Goal: Task Accomplishment & Management: Manage account settings

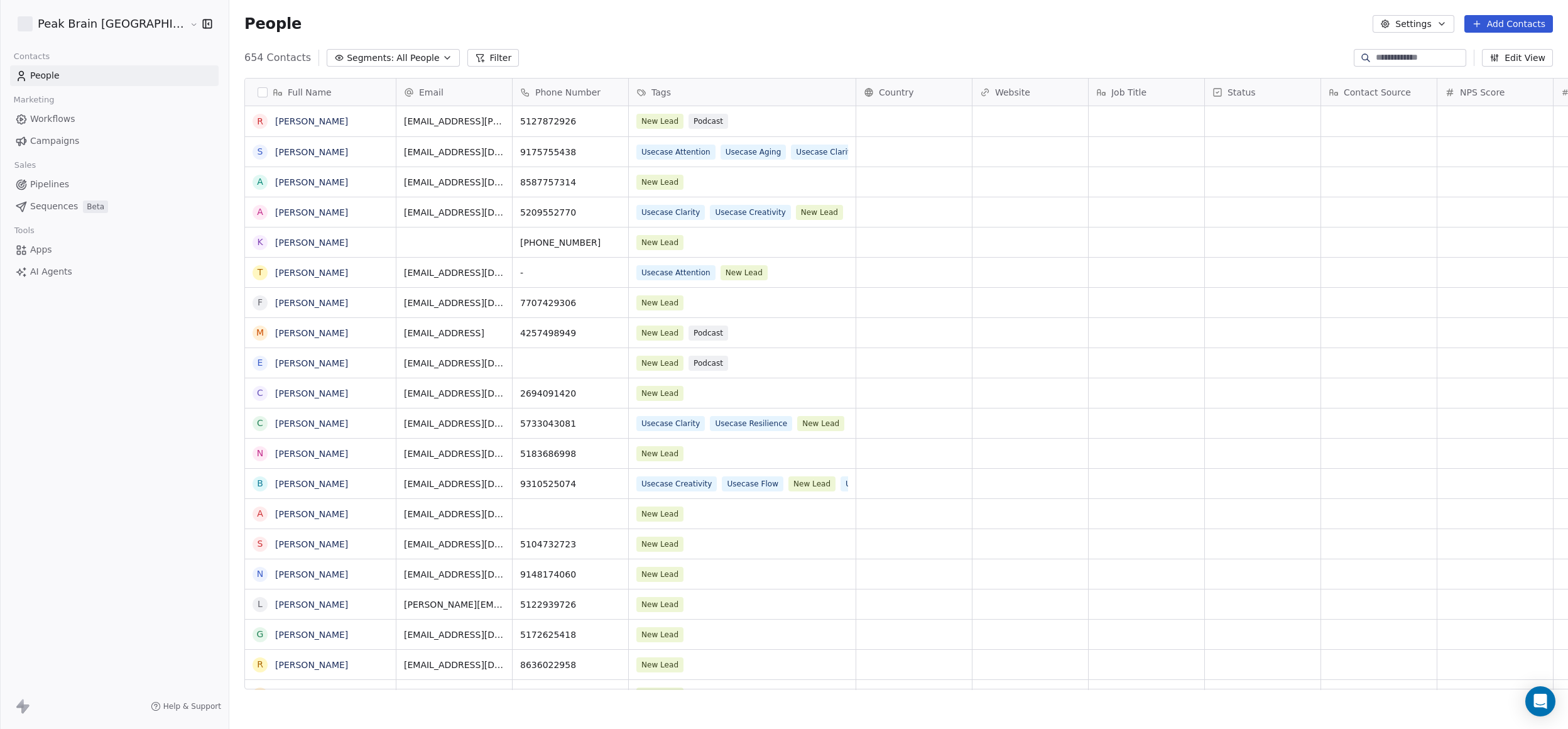
scroll to position [628, 1385]
click at [45, 186] on span "Pipelines" at bounding box center [50, 184] width 39 height 14
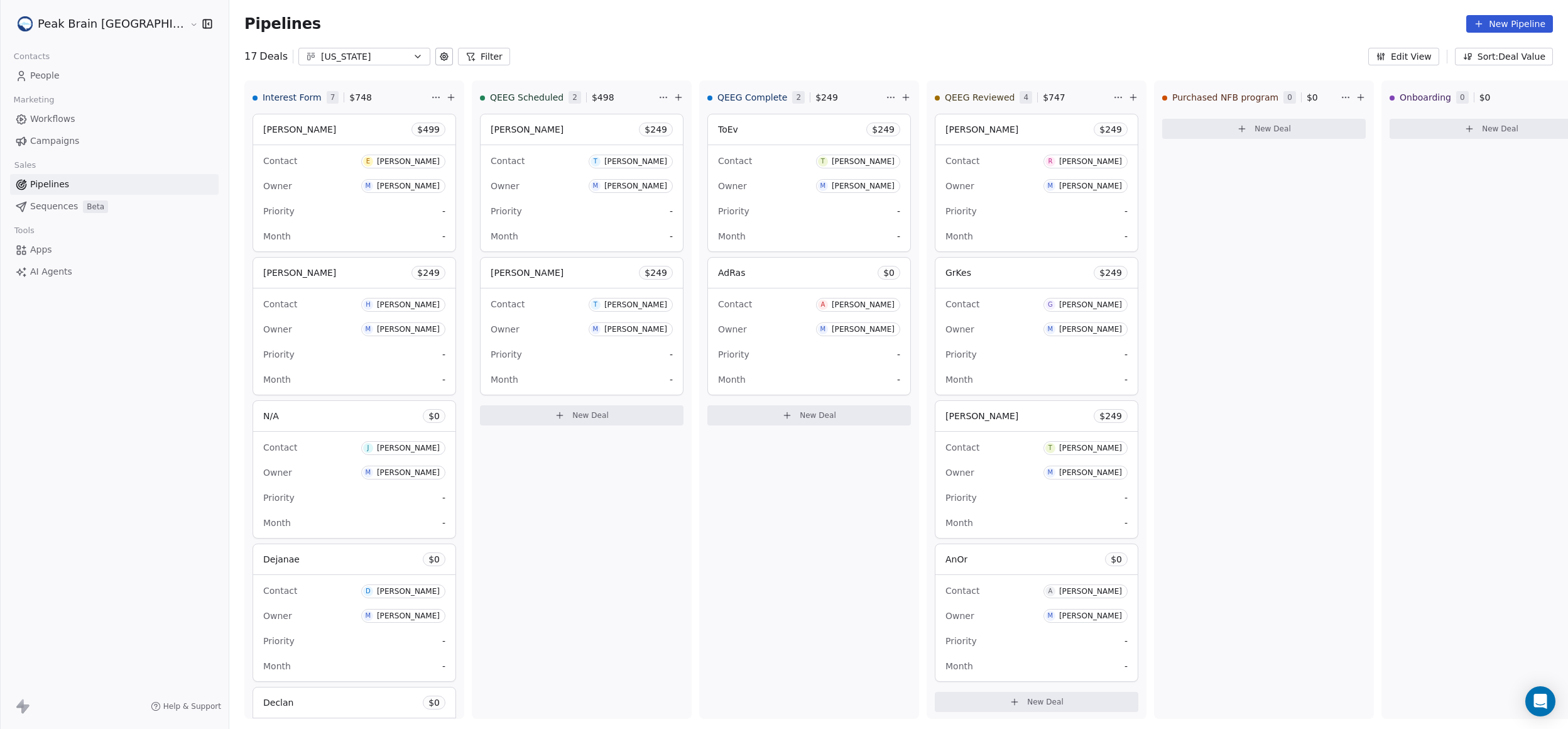
click at [1430, 57] on button "Edit View" at bounding box center [1404, 56] width 71 height 17
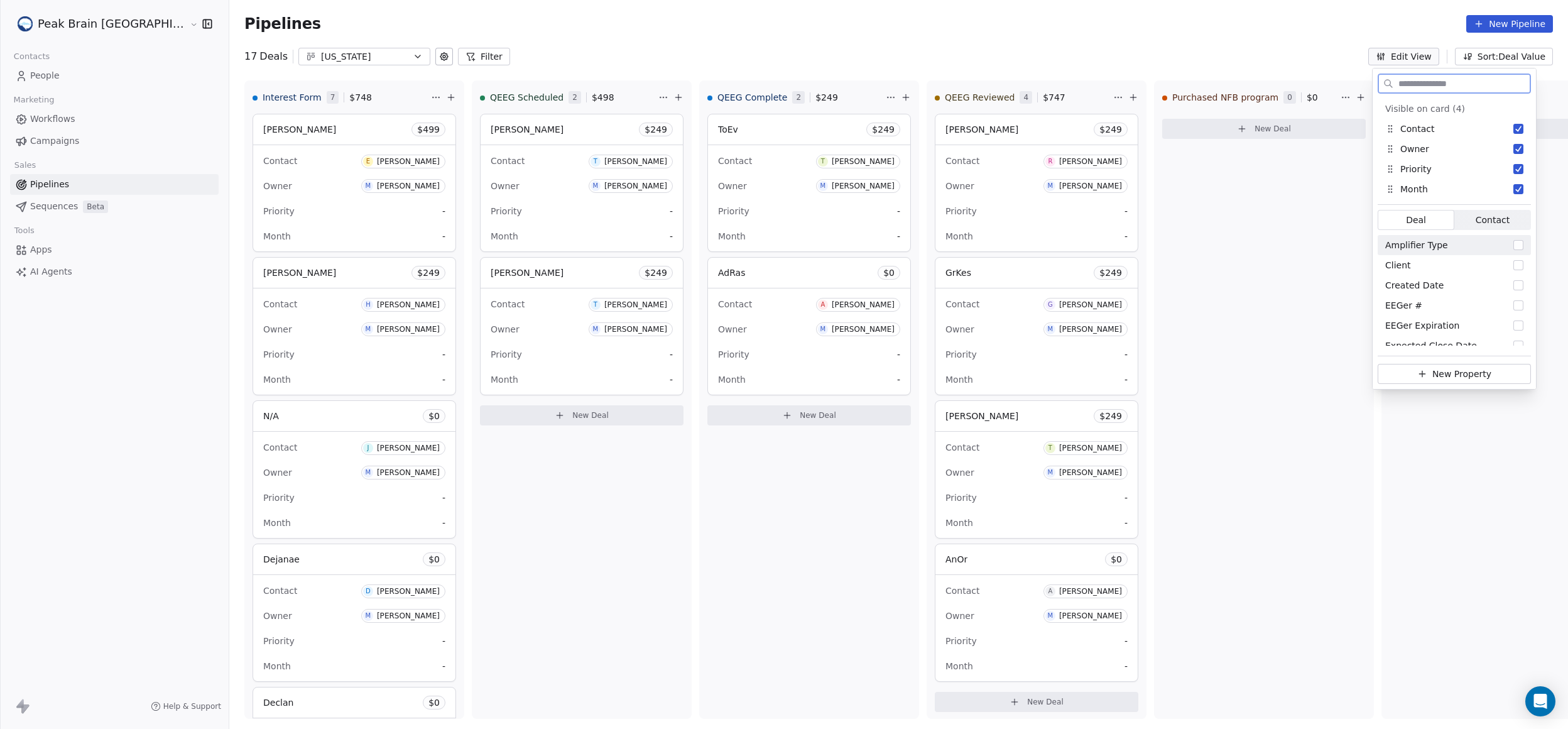
click at [1499, 215] on span "Contact" at bounding box center [1492, 220] width 34 height 14
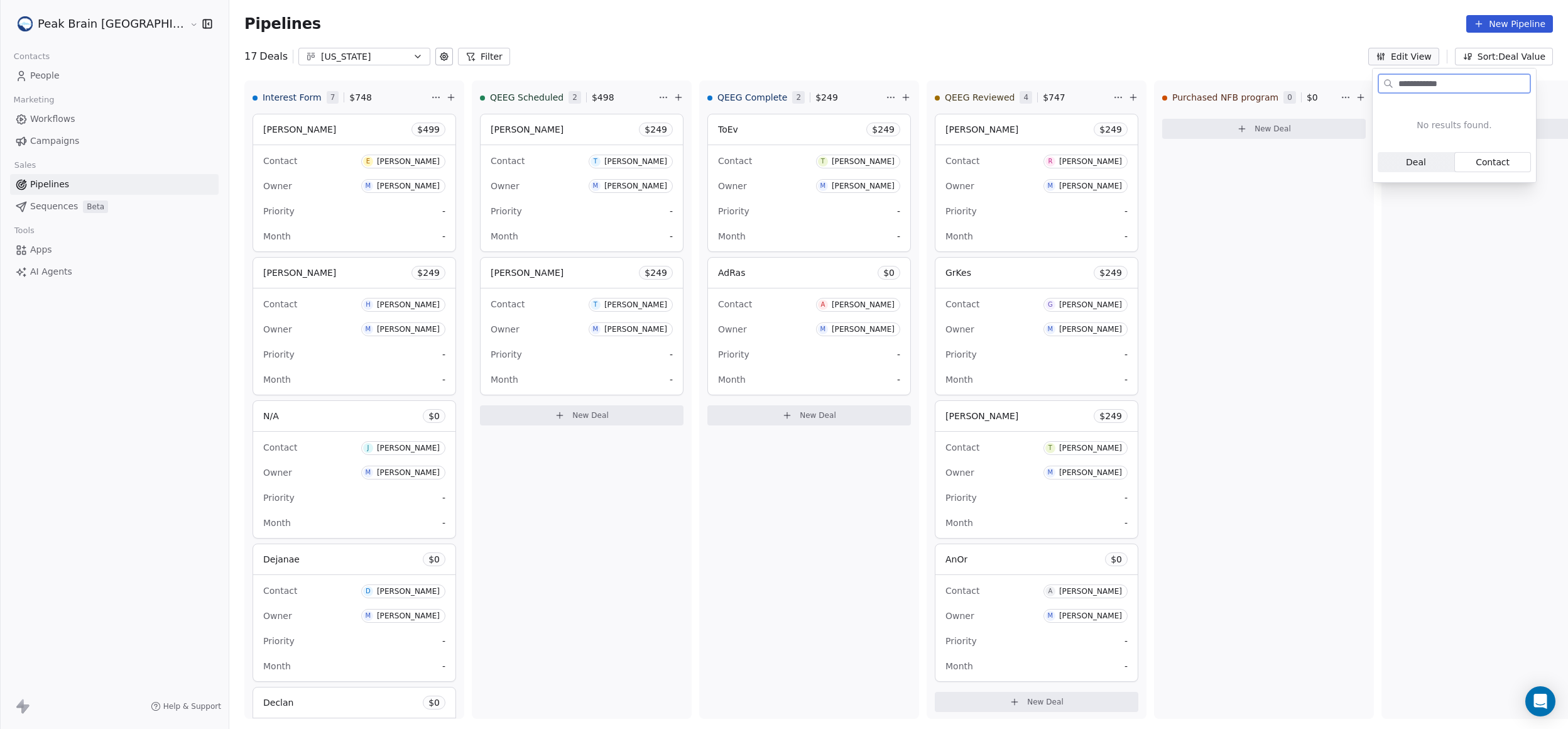
type input "**********"
click at [98, 290] on div "Peak Brain [GEOGRAPHIC_DATA] Contacts People Marketing Workflows Campaigns Sale…" at bounding box center [114, 364] width 228 height 729
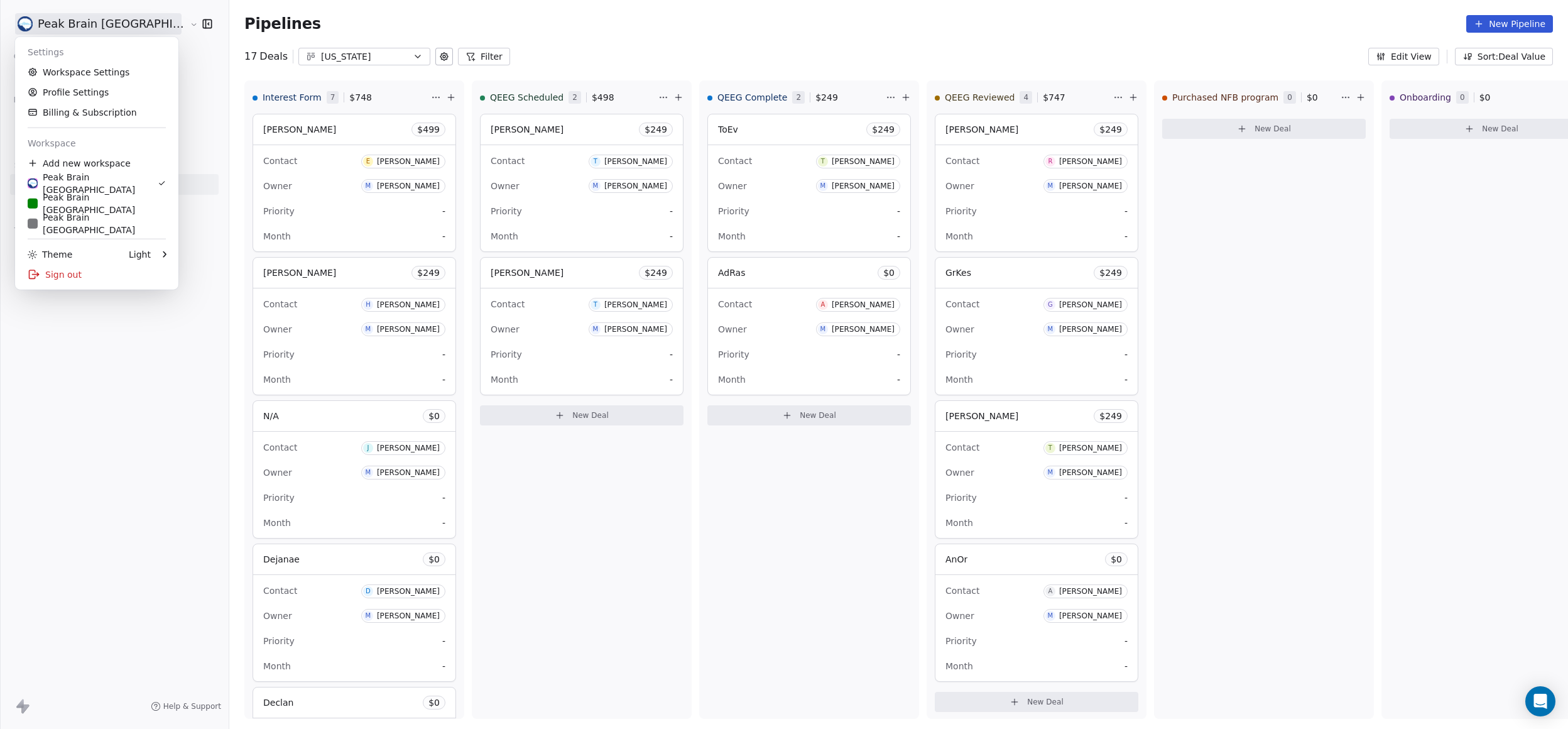
click at [65, 23] on html "Peak Brain [GEOGRAPHIC_DATA] Contacts People Marketing Workflows Campaigns Sale…" at bounding box center [784, 364] width 1568 height 729
click at [75, 73] on link "Workspace Settings" at bounding box center [97, 72] width 153 height 20
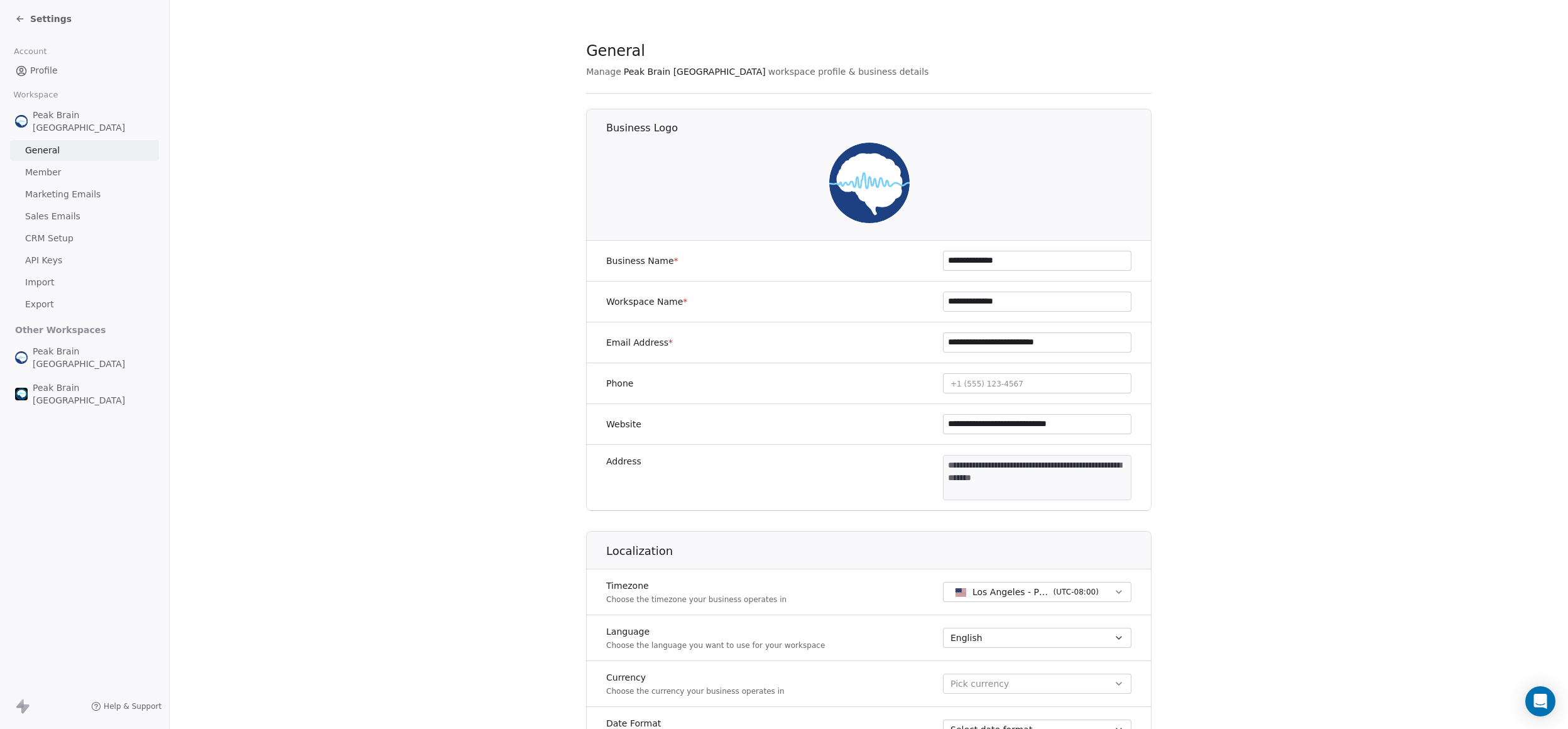
click at [63, 232] on span "CRM Setup" at bounding box center [49, 238] width 48 height 14
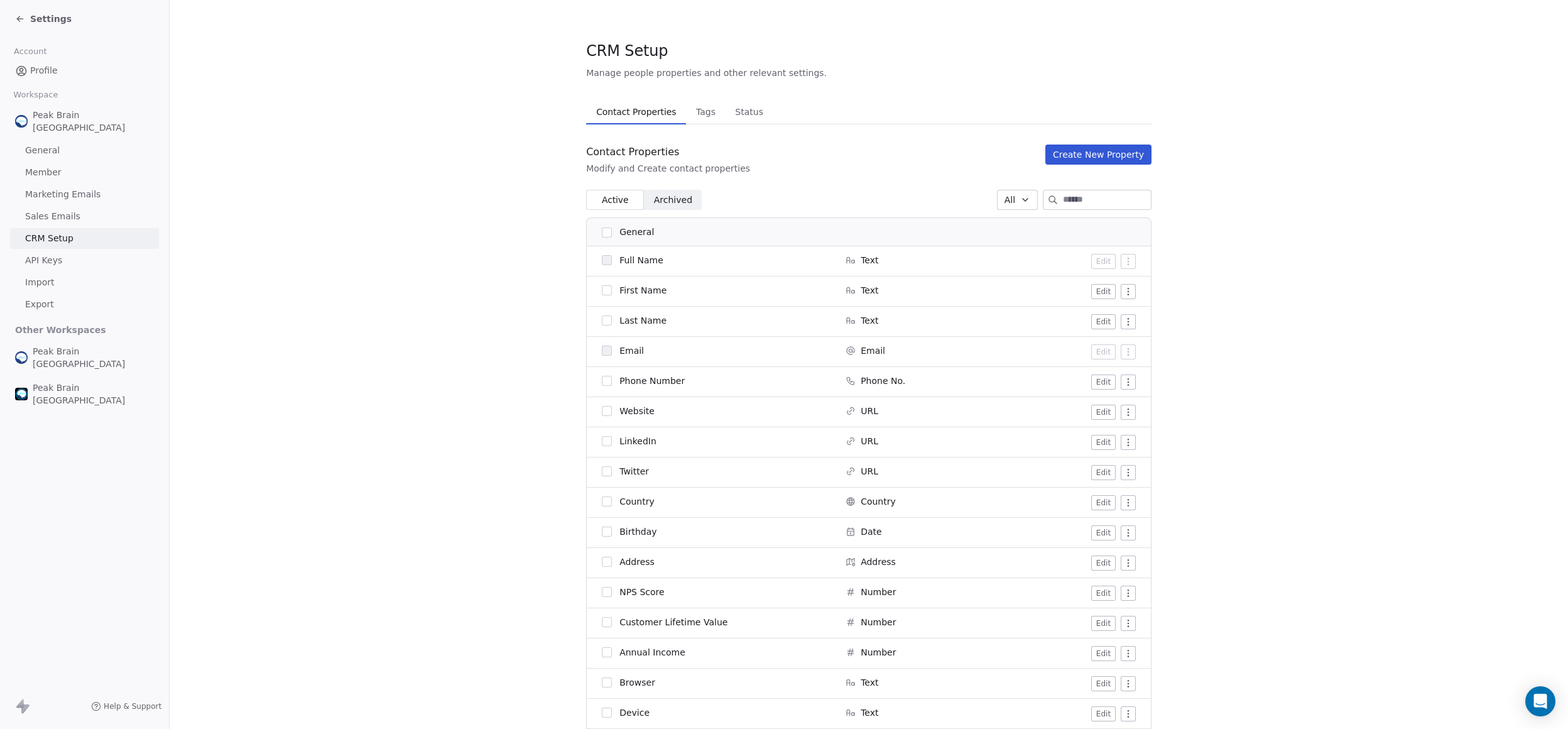
click at [699, 115] on span "Tags" at bounding box center [706, 111] width 30 height 17
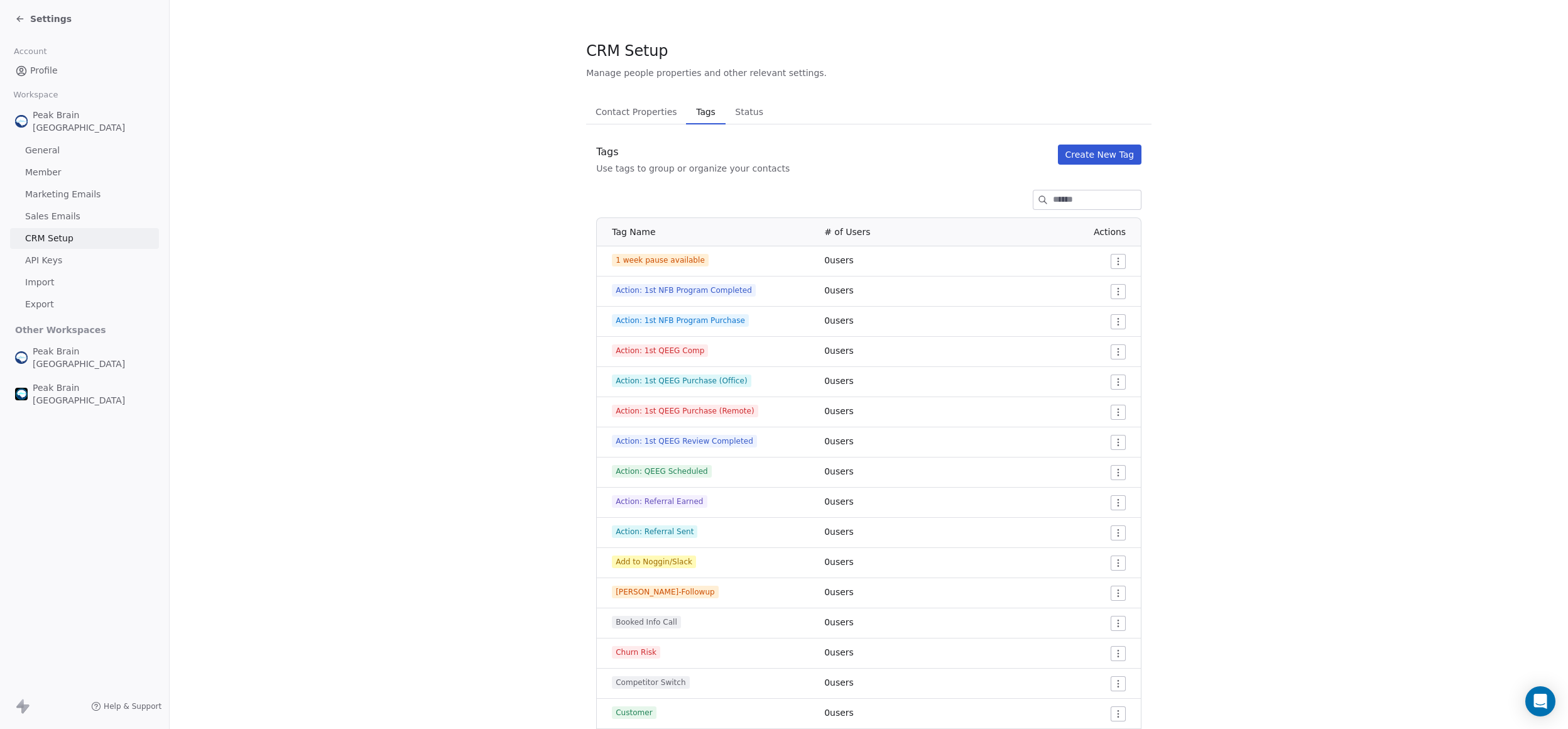
click at [665, 120] on span "Contact Properties" at bounding box center [636, 111] width 92 height 17
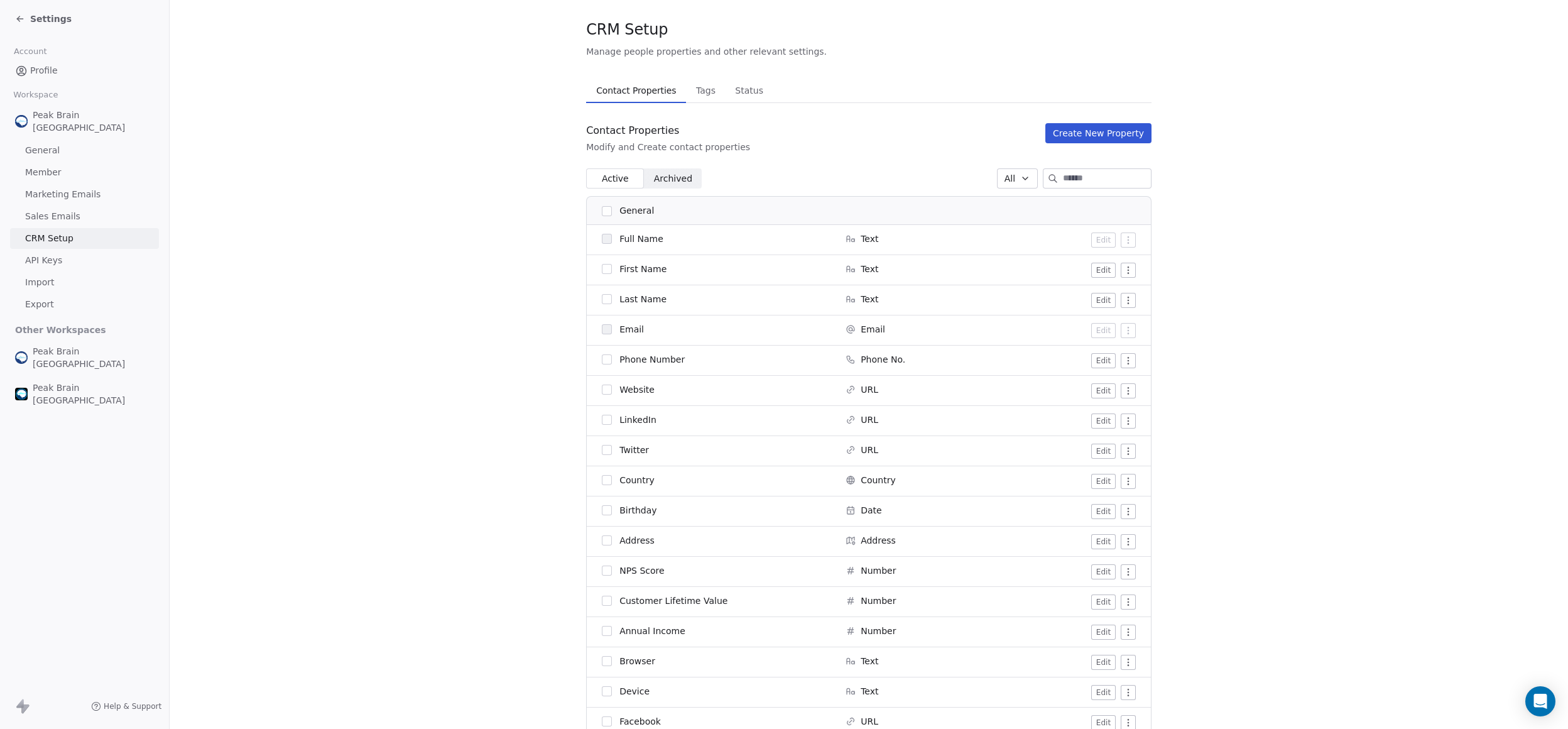
scroll to position [23, 0]
click at [1083, 122] on button "Create New Property" at bounding box center [1098, 131] width 106 height 20
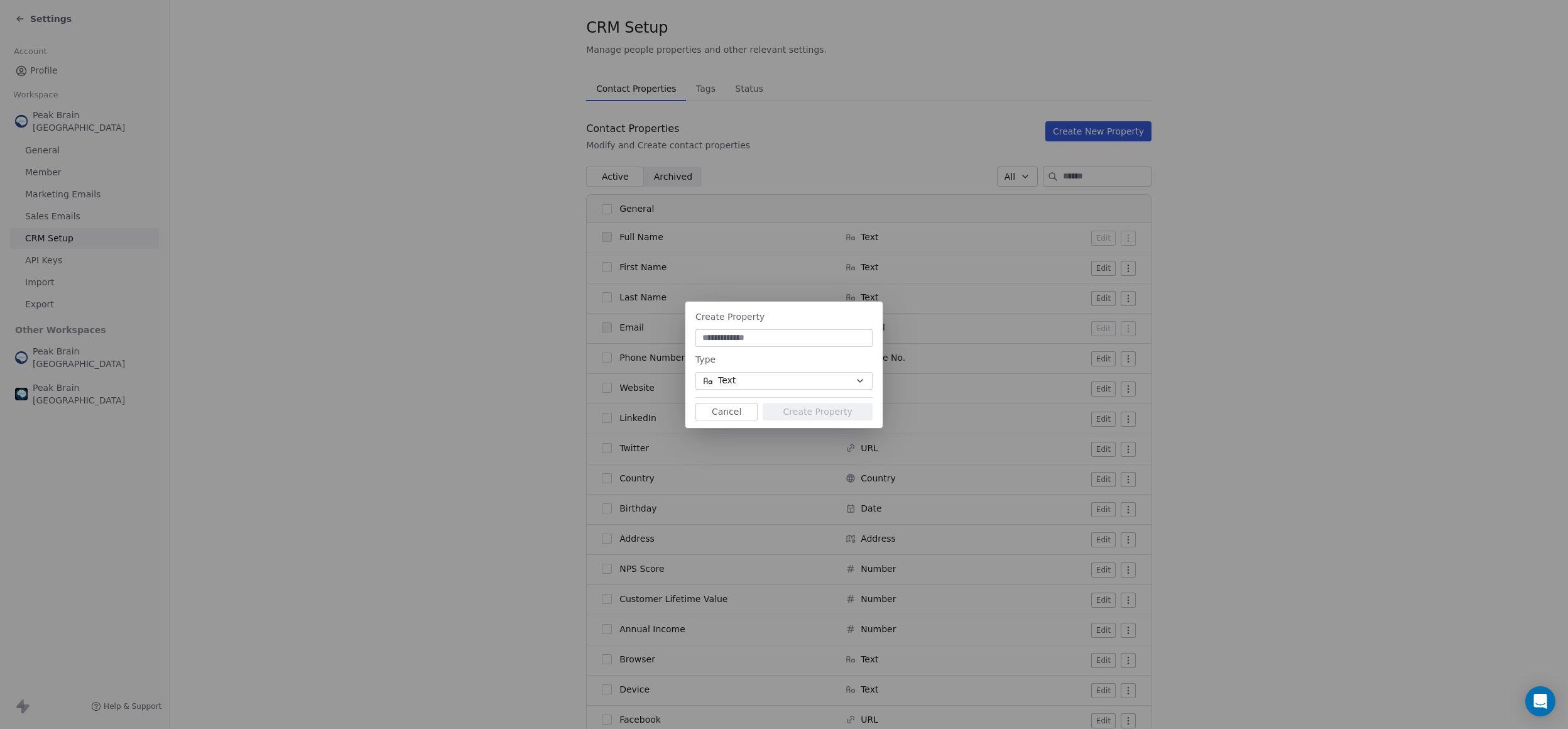
click at [747, 371] on div "Type Text" at bounding box center [784, 371] width 177 height 38
click at [766, 342] on input at bounding box center [784, 338] width 172 height 13
type input "**********"
click at [786, 389] on div "**********" at bounding box center [784, 365] width 198 height 121
click at [788, 382] on button "Text" at bounding box center [784, 380] width 177 height 17
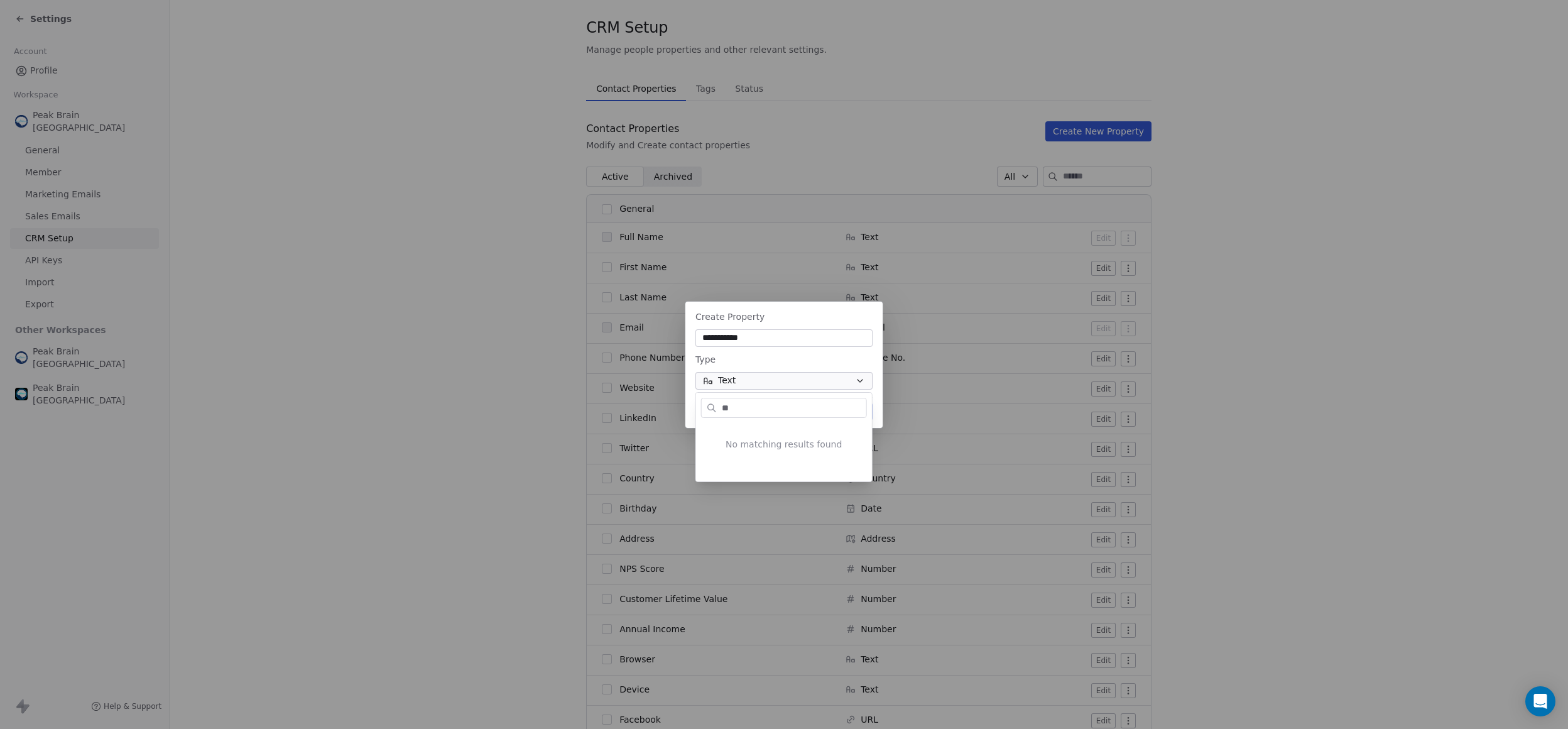
type input "*"
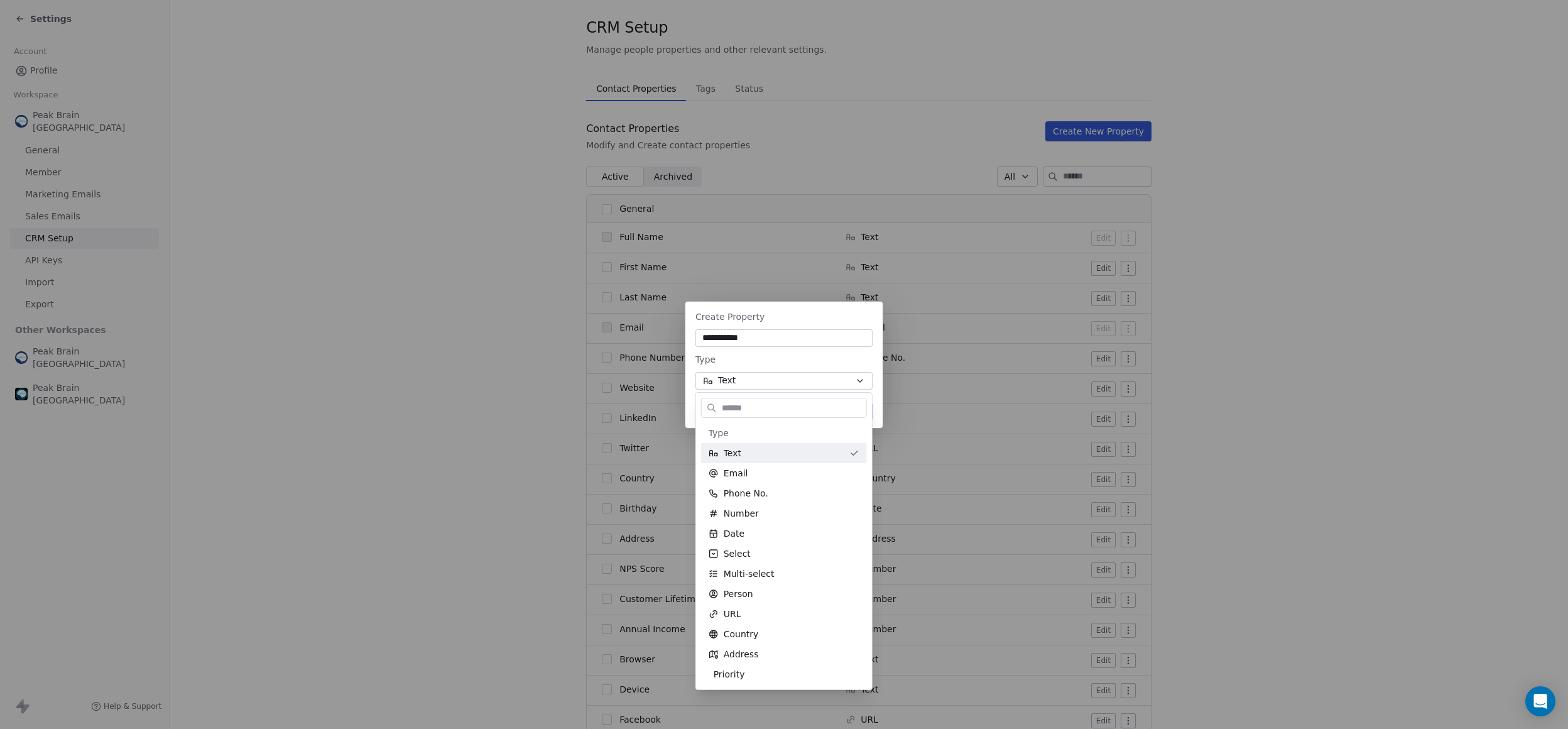
click at [746, 362] on div "**********" at bounding box center [784, 365] width 1568 height 126
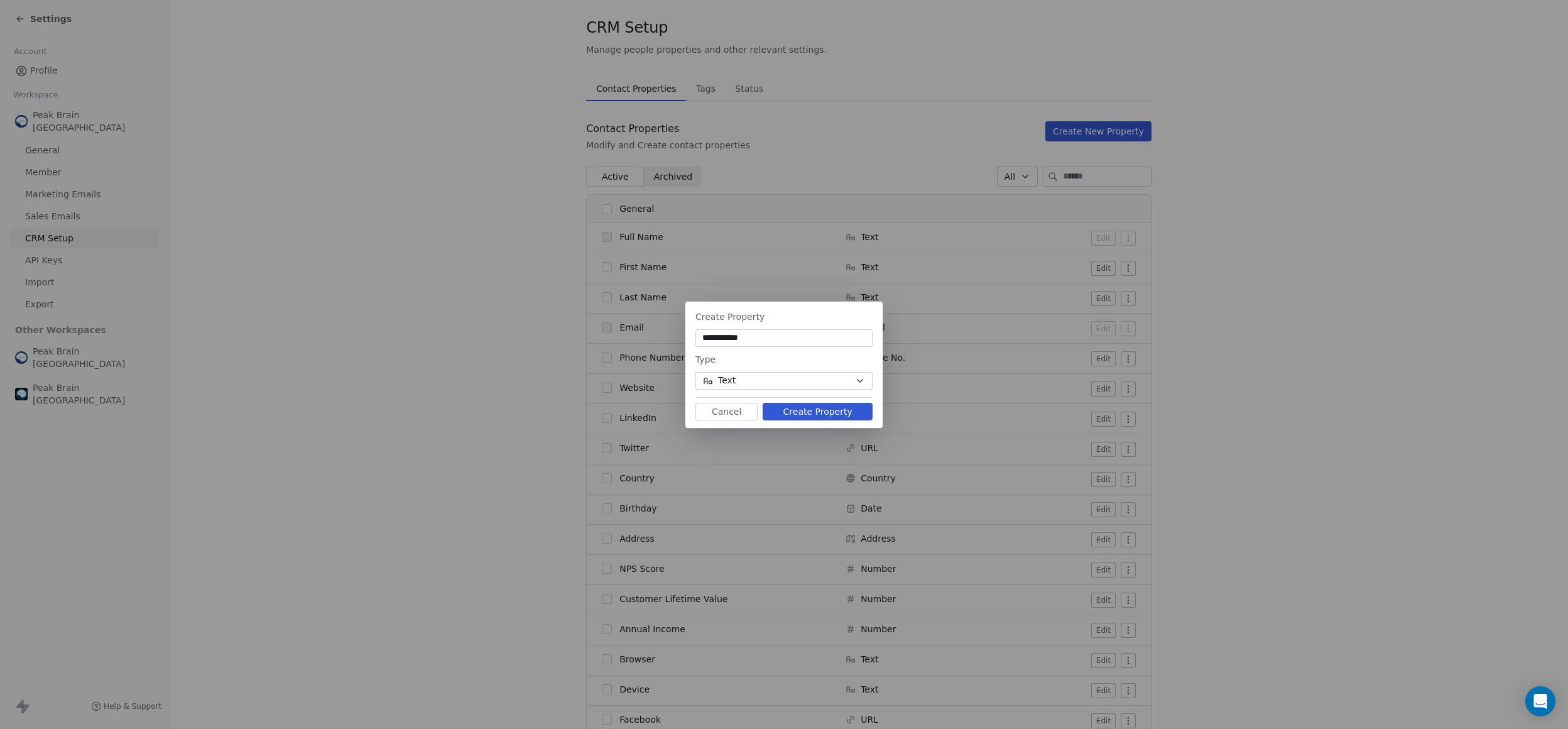
click at [735, 414] on button "Cancel" at bounding box center [726, 411] width 62 height 17
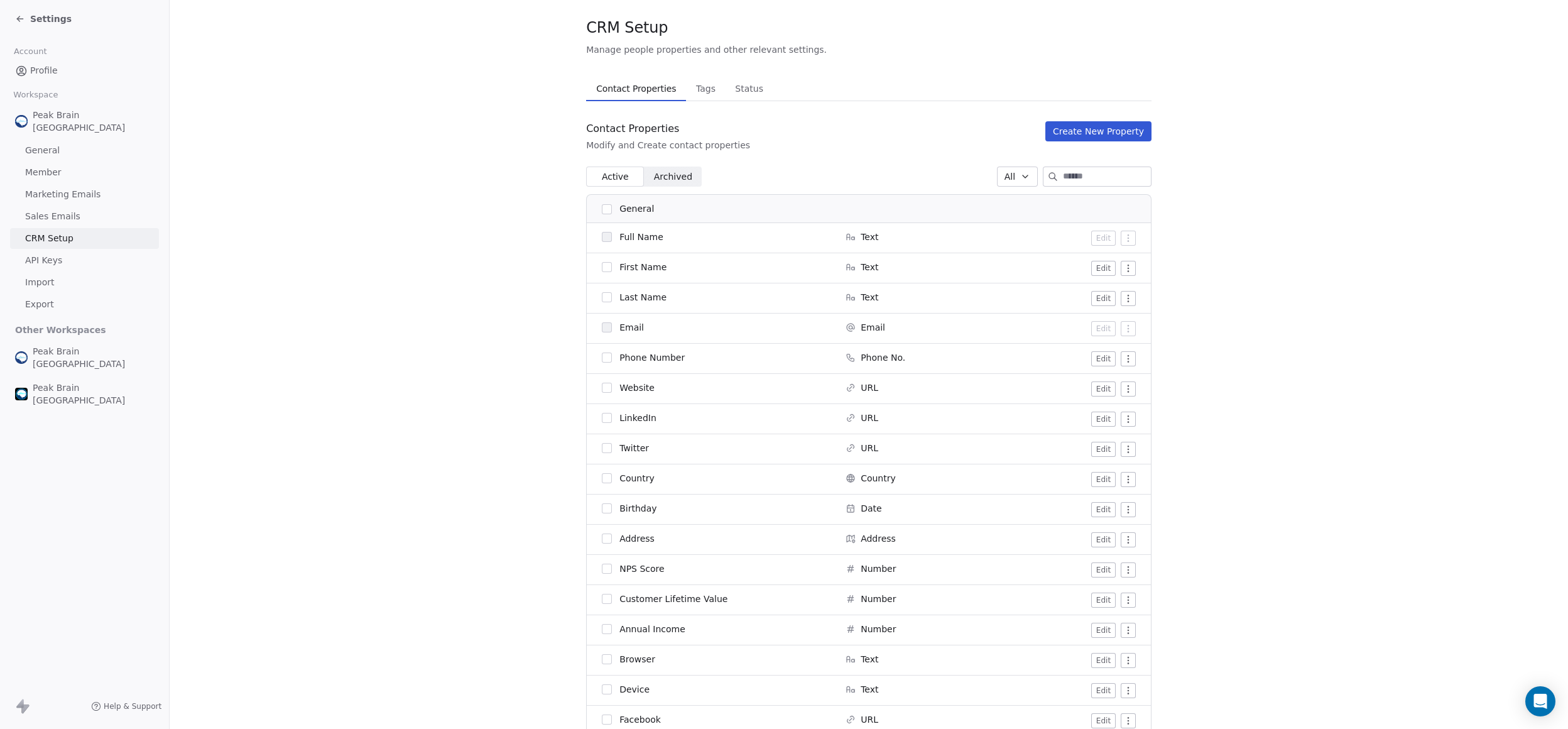
click at [700, 84] on span "Tags" at bounding box center [706, 88] width 30 height 17
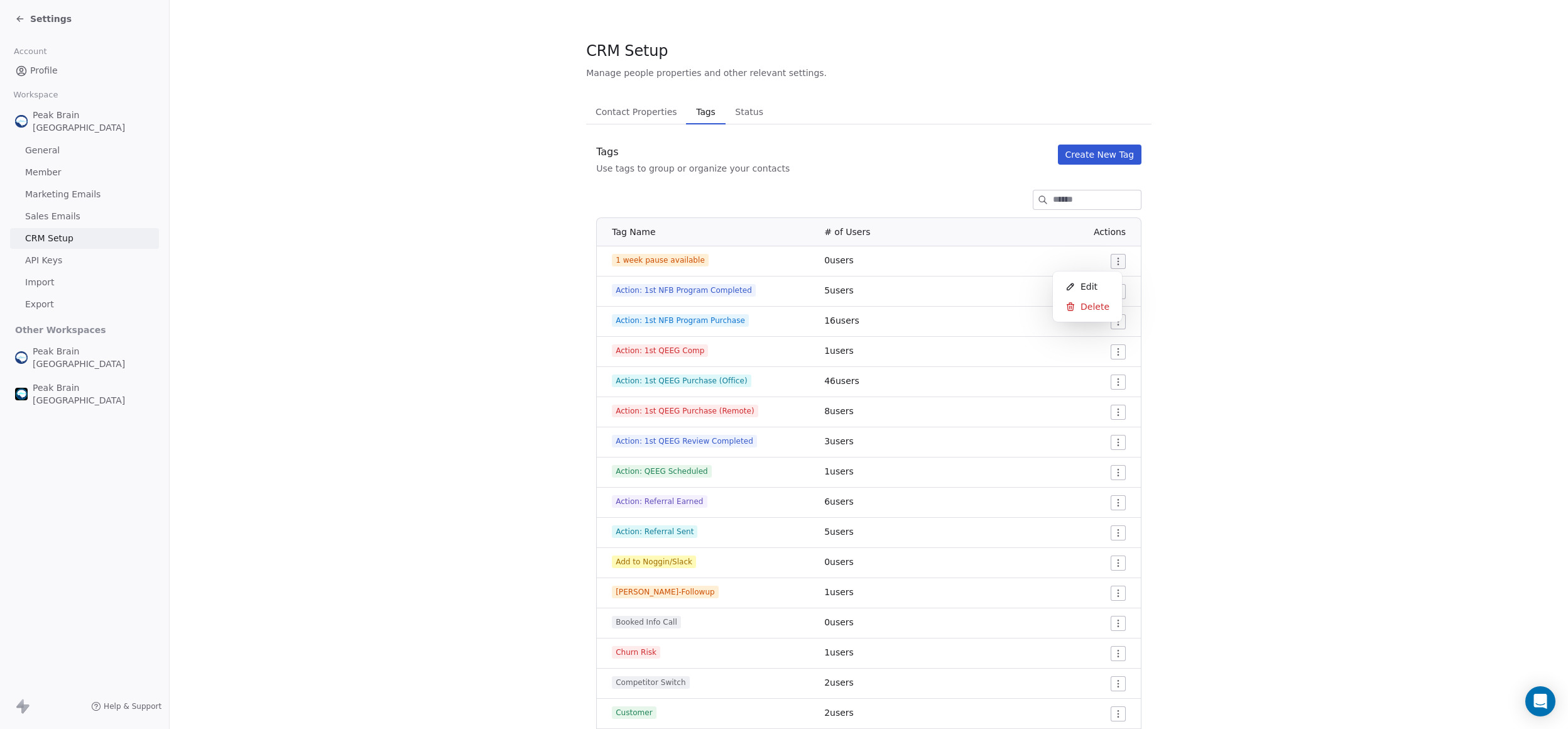
click at [1108, 264] on html "Settings Account Profile Workspace Peak Brain [GEOGRAPHIC_DATA] General Member …" at bounding box center [784, 364] width 1568 height 729
click at [840, 165] on html "Settings Account Profile Workspace Peak Brain [GEOGRAPHIC_DATA] General Member …" at bounding box center [784, 364] width 1568 height 729
click at [642, 120] on span "Contact Properties" at bounding box center [636, 111] width 92 height 17
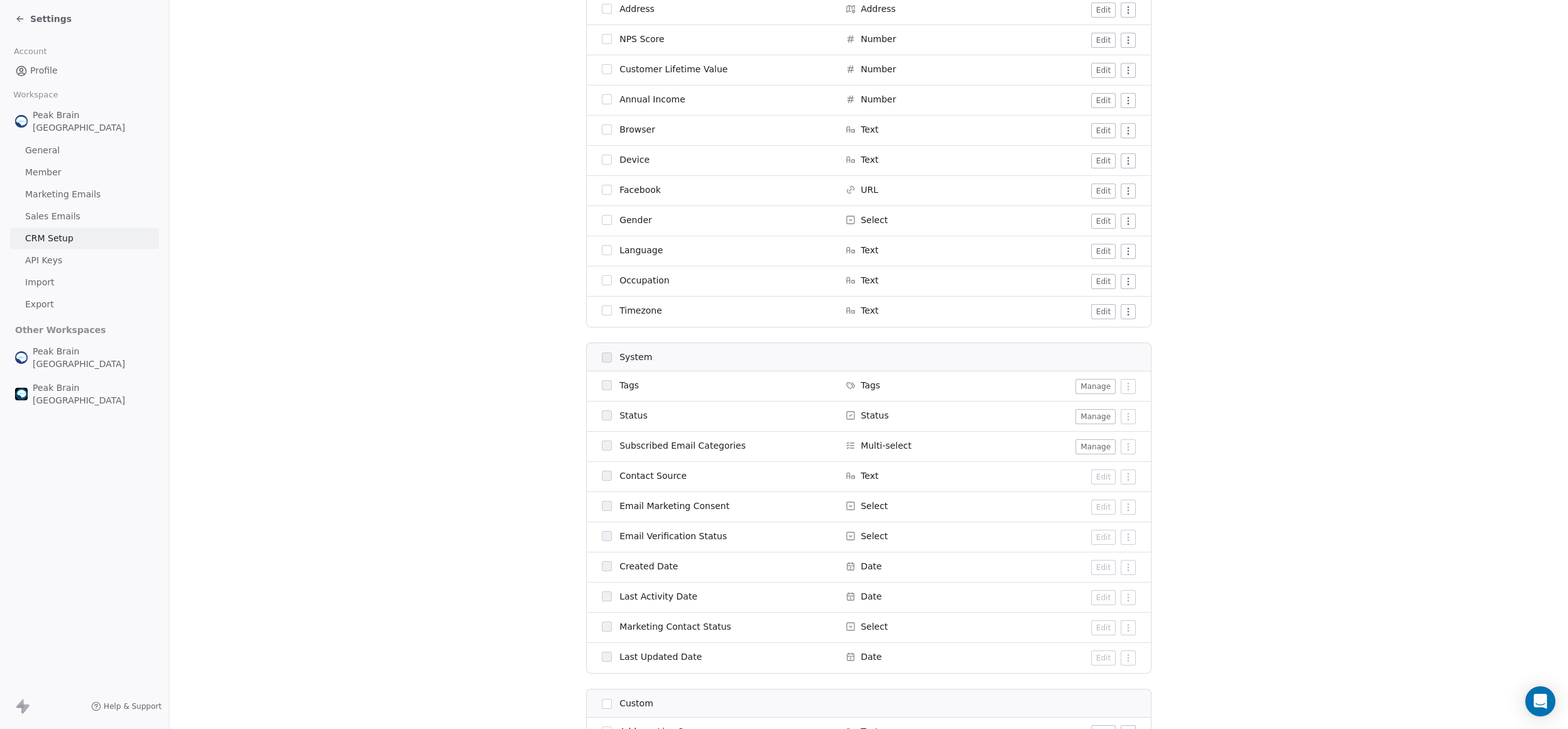
scroll to position [580, 0]
click at [807, 367] on td "Tags" at bounding box center [712, 358] width 252 height 30
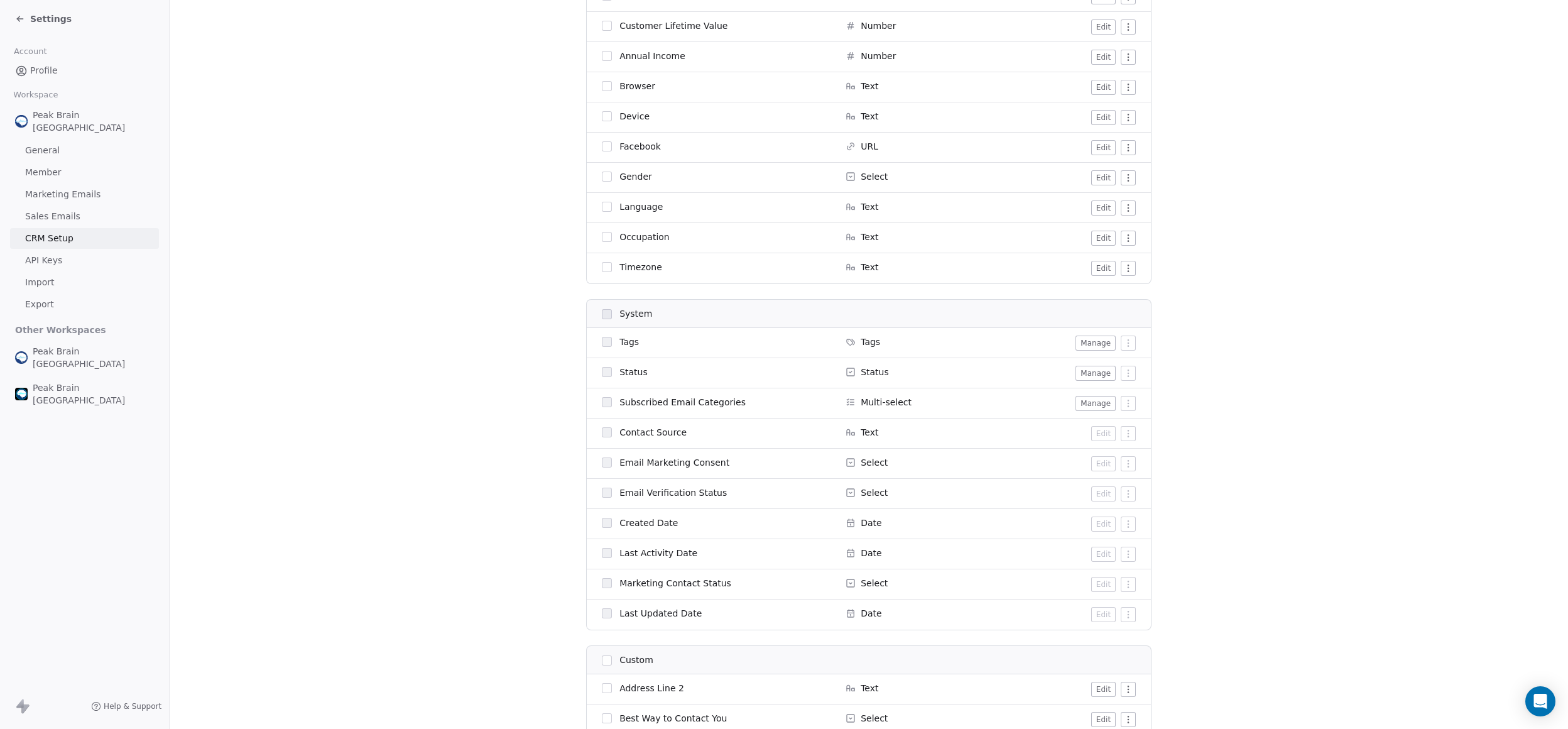
scroll to position [598, 0]
click at [1089, 344] on button "Manage" at bounding box center [1096, 340] width 40 height 15
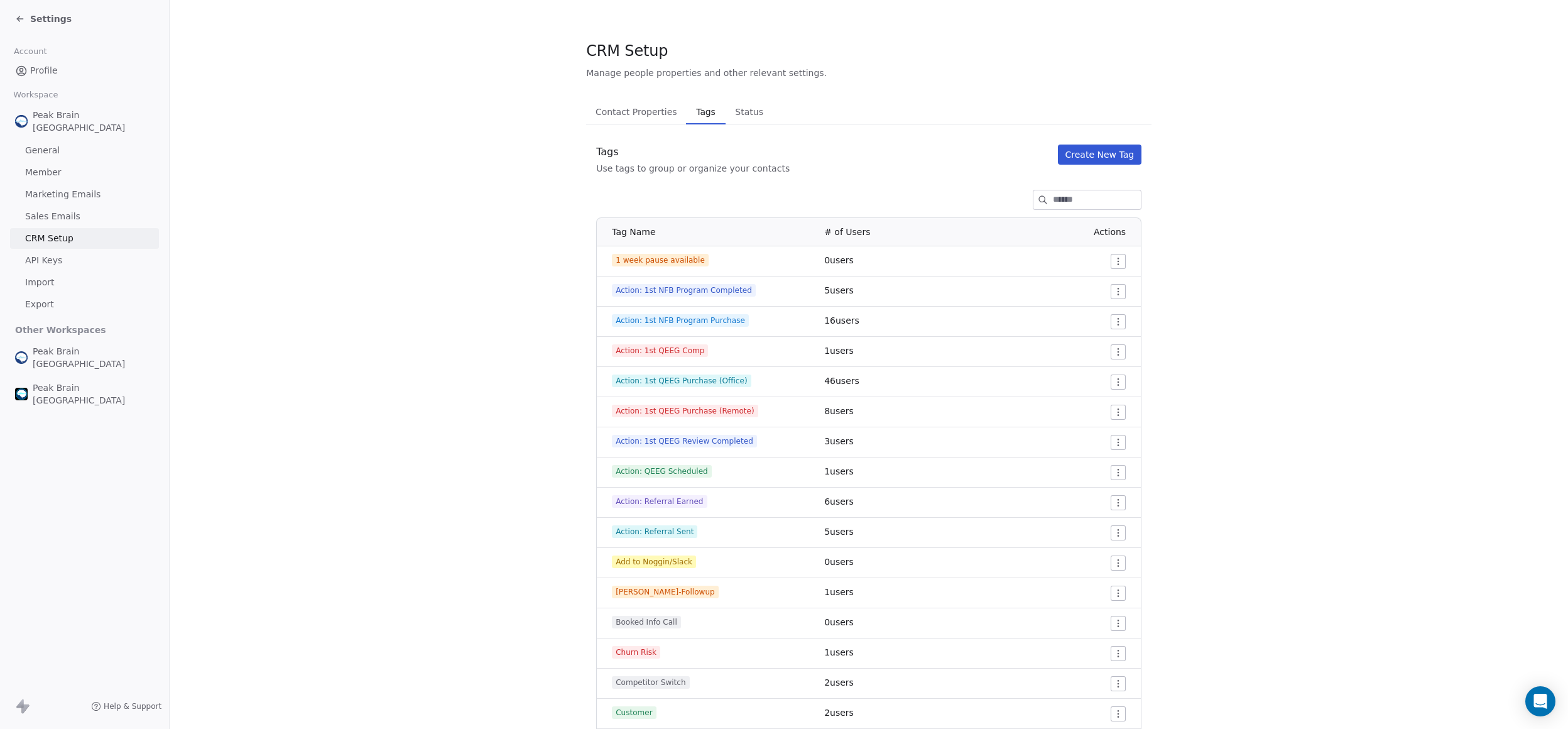
click at [649, 103] on span "Contact Properties" at bounding box center [636, 111] width 92 height 17
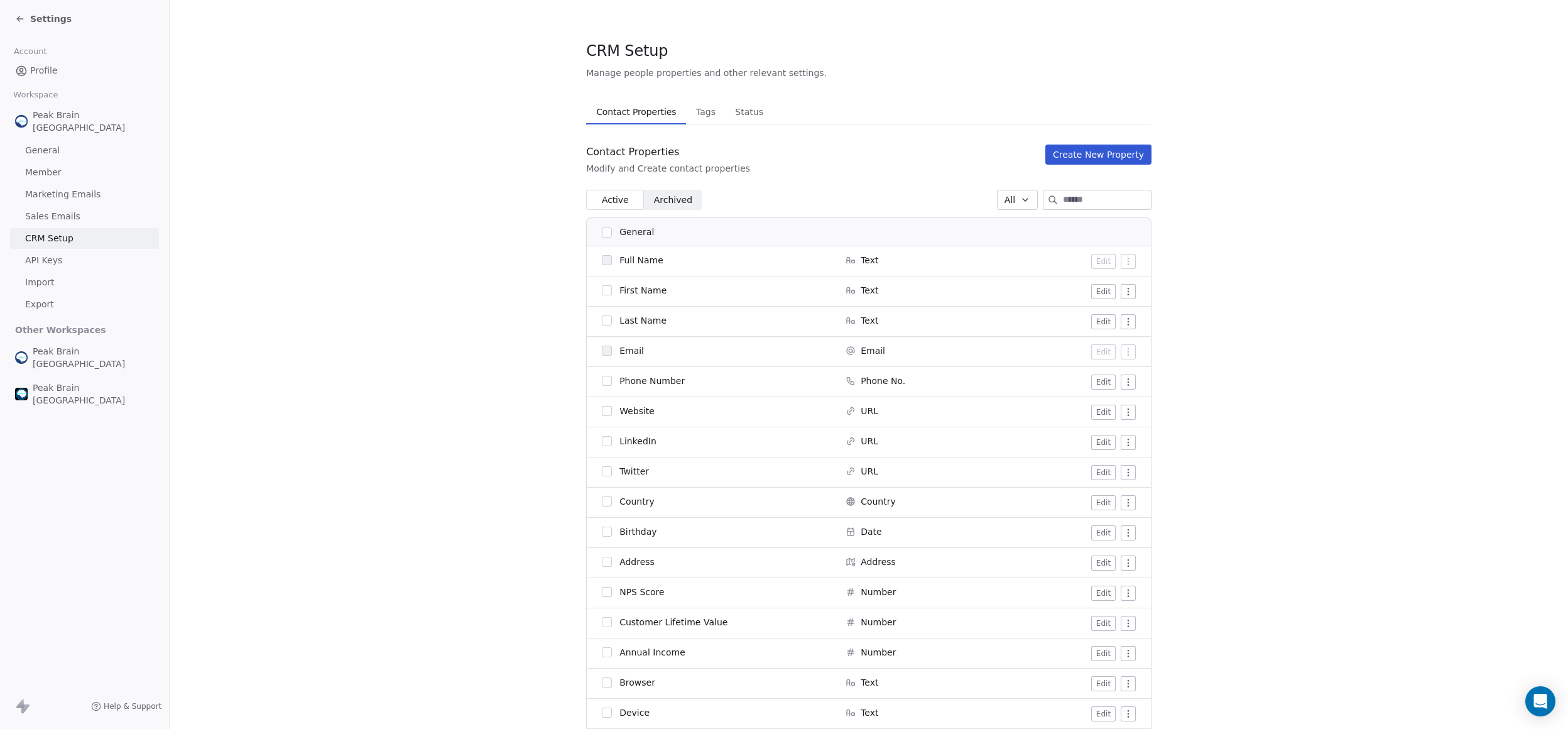
click at [1063, 199] on input at bounding box center [1107, 199] width 88 height 19
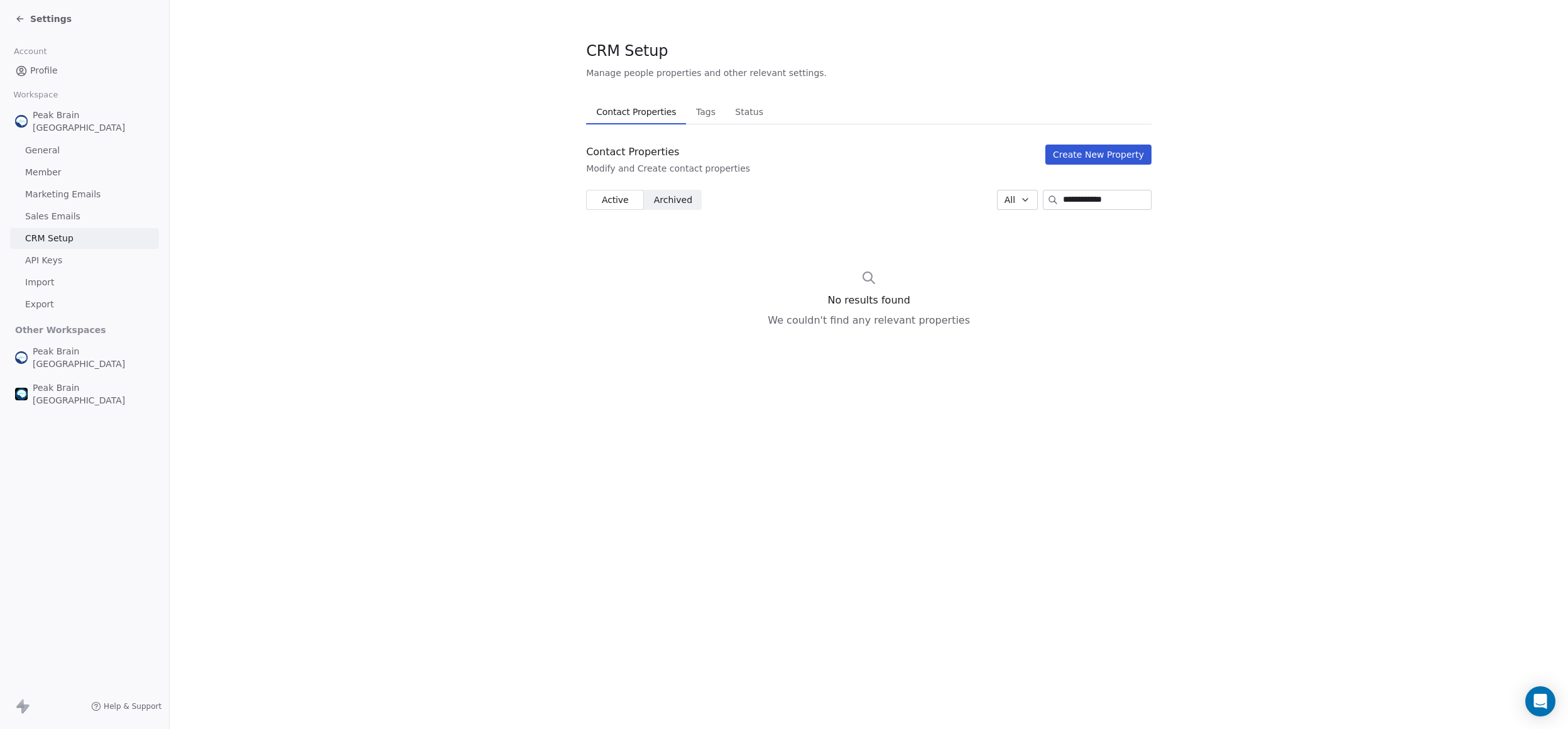
type input "**********"
click at [51, 22] on span "Settings" at bounding box center [51, 19] width 41 height 13
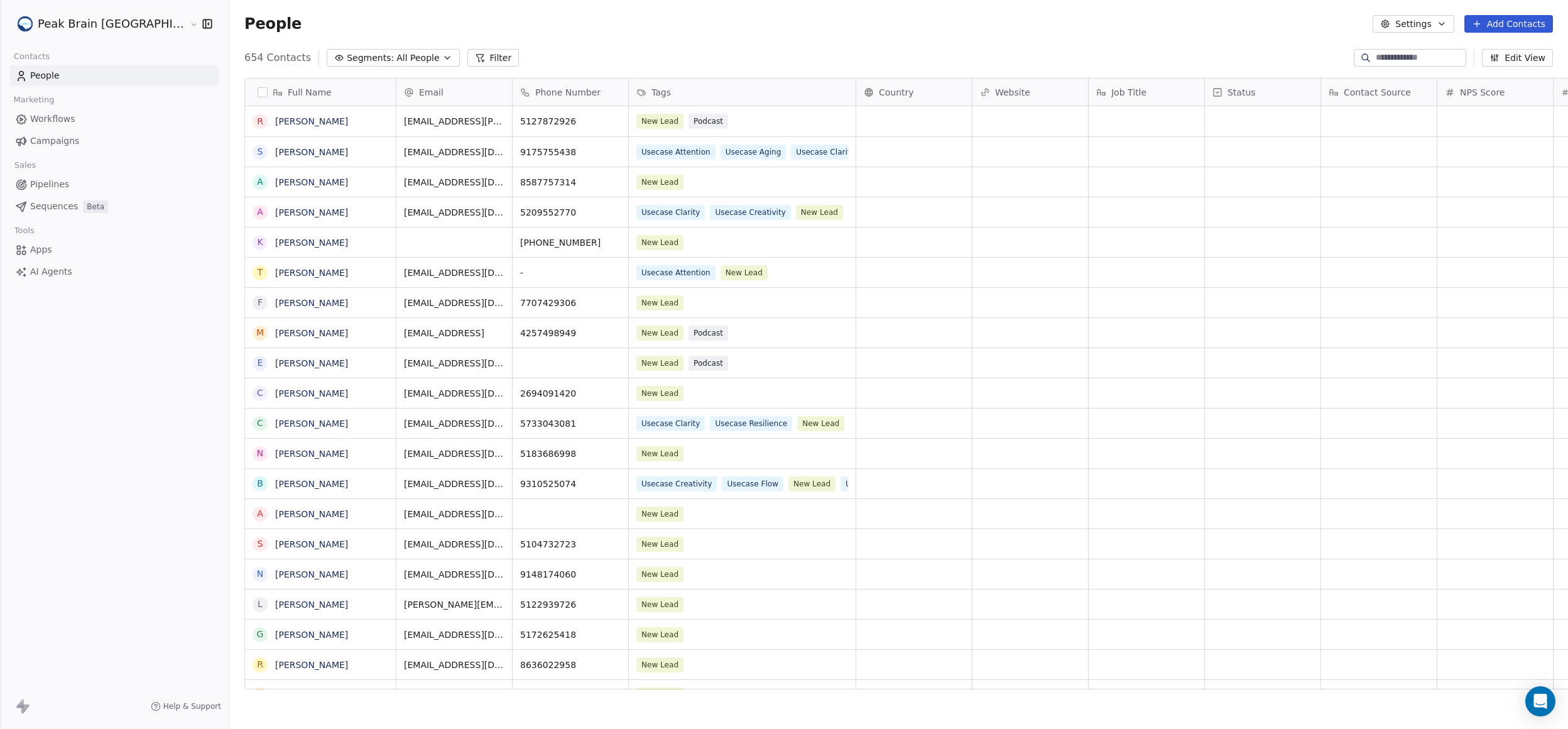
scroll to position [628, 1385]
click at [86, 185] on link "Pipelines" at bounding box center [115, 184] width 208 height 21
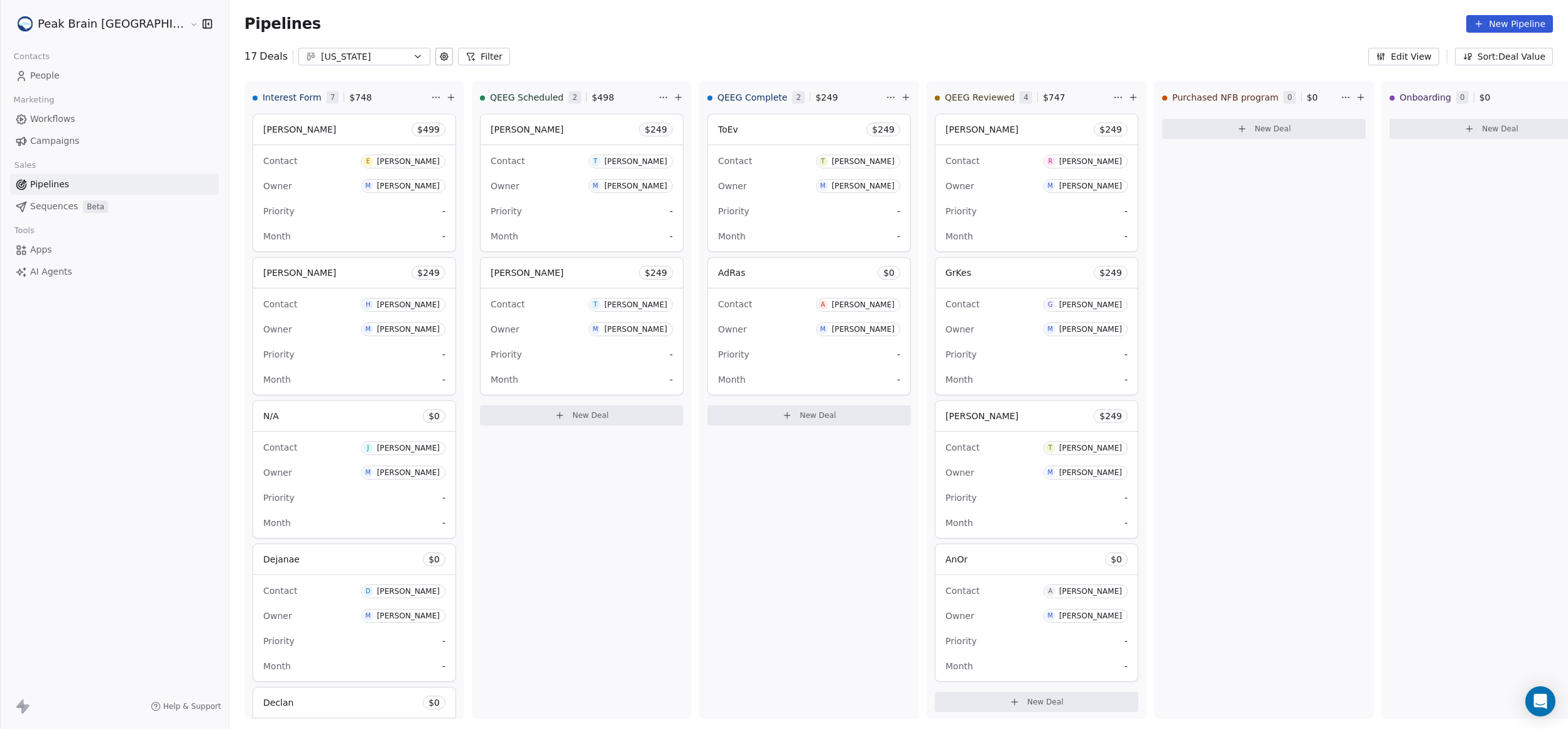
click at [360, 50] on button "[US_STATE]" at bounding box center [364, 56] width 132 height 17
click at [322, 130] on div "Remote" at bounding box center [311, 129] width 128 height 14
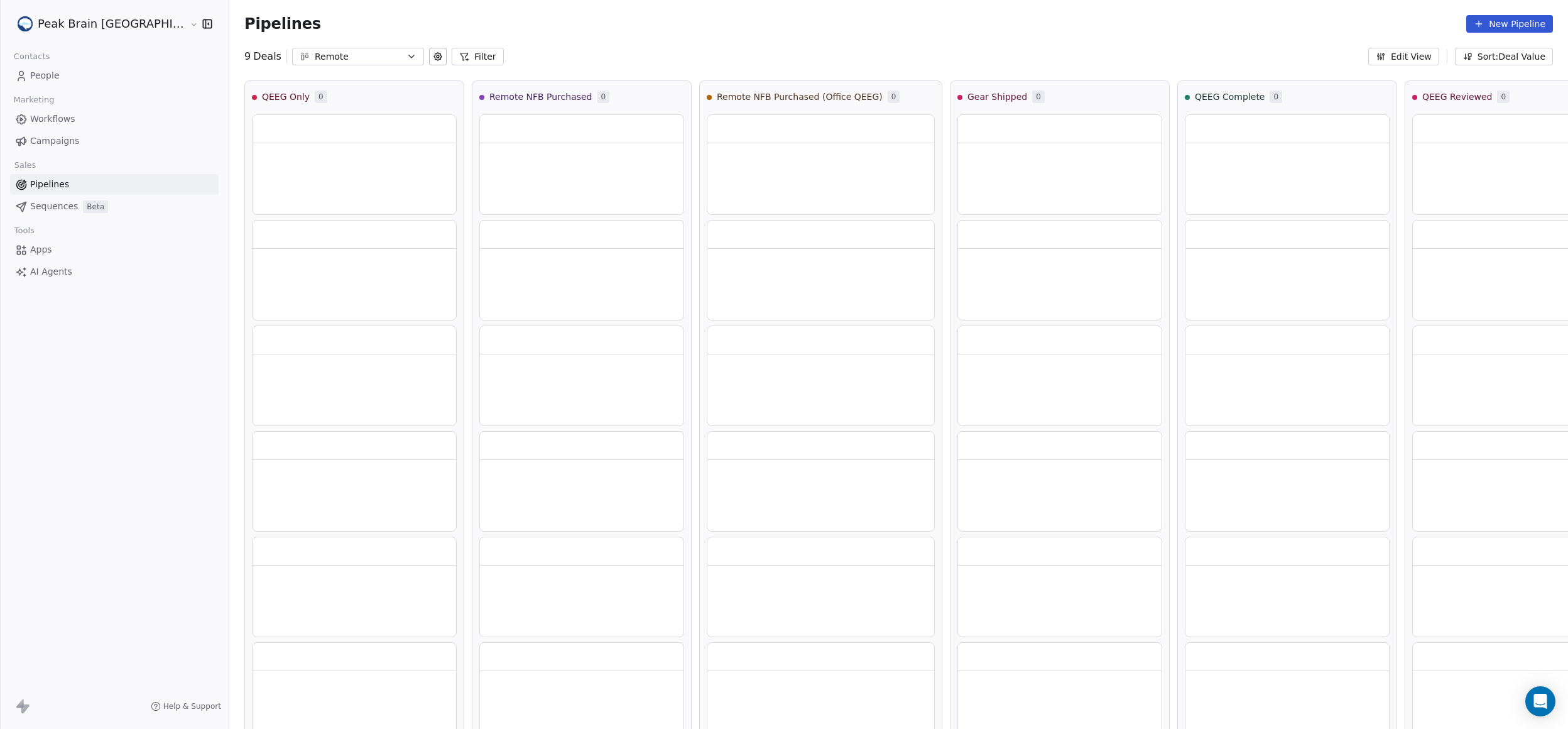
click at [1396, 55] on button "Edit View" at bounding box center [1404, 56] width 71 height 17
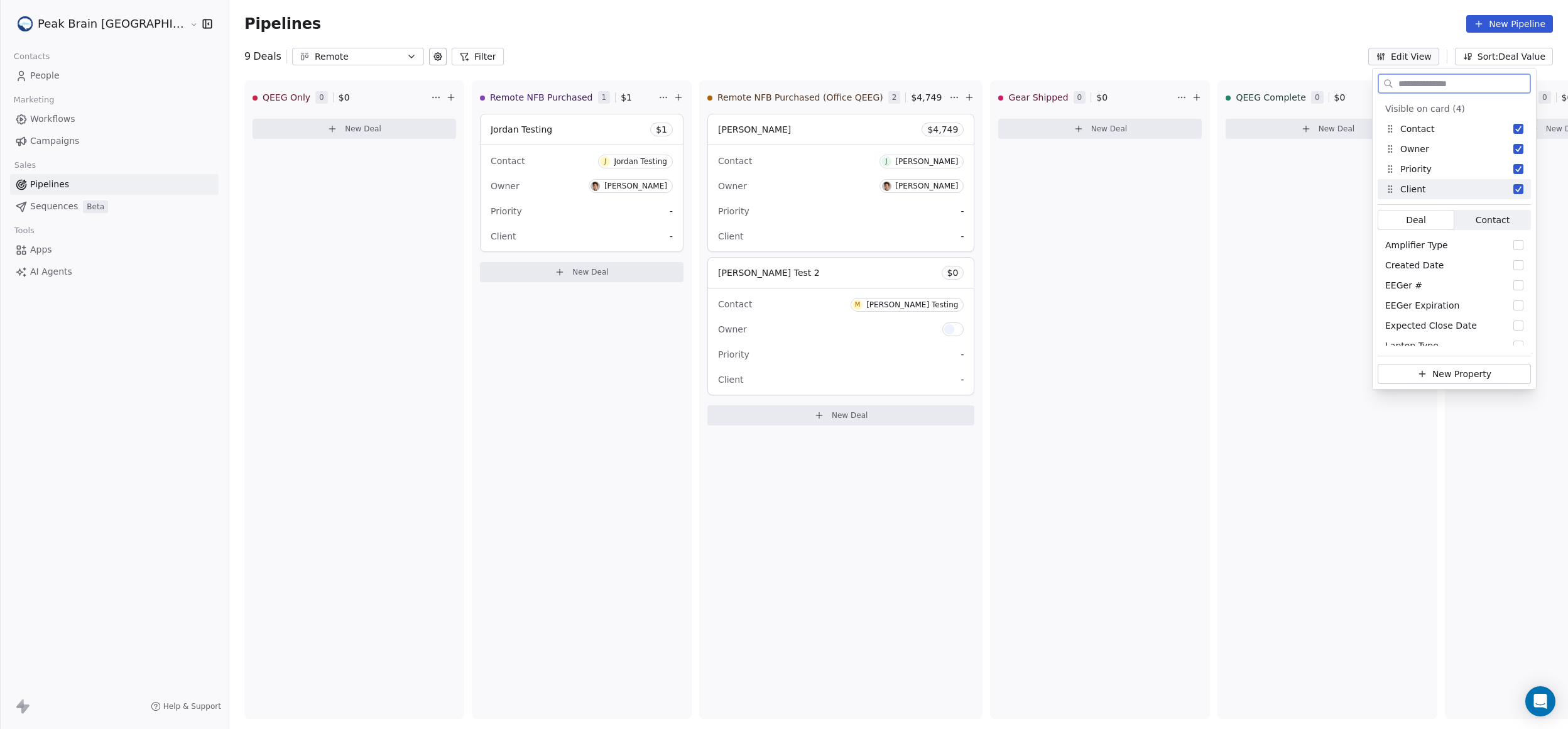
click at [1474, 221] on span "Contact Contact" at bounding box center [1492, 219] width 77 height 20
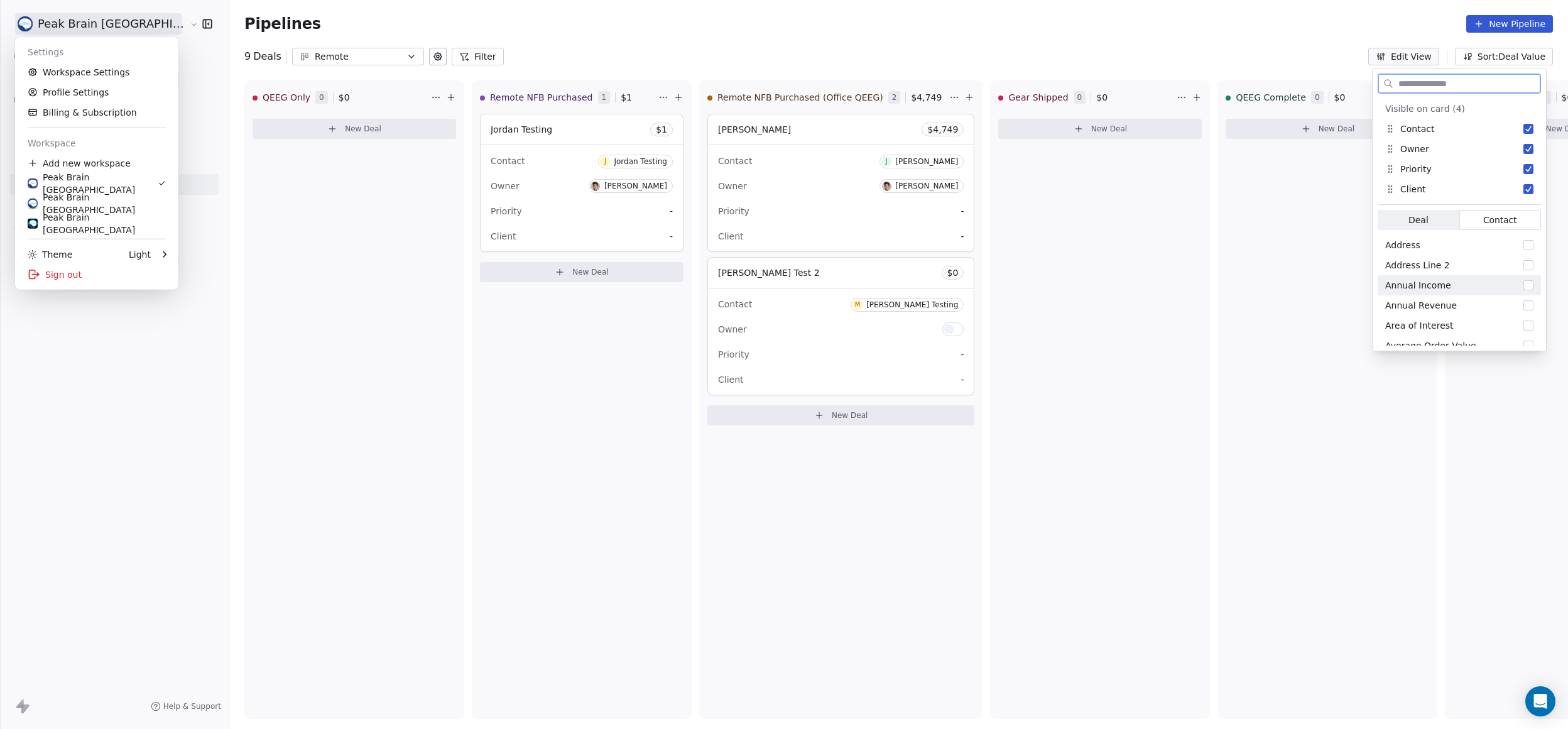
click at [65, 26] on html "Peak Brain [GEOGRAPHIC_DATA] Contacts People Marketing Workflows Campaigns Sale…" at bounding box center [784, 364] width 1568 height 729
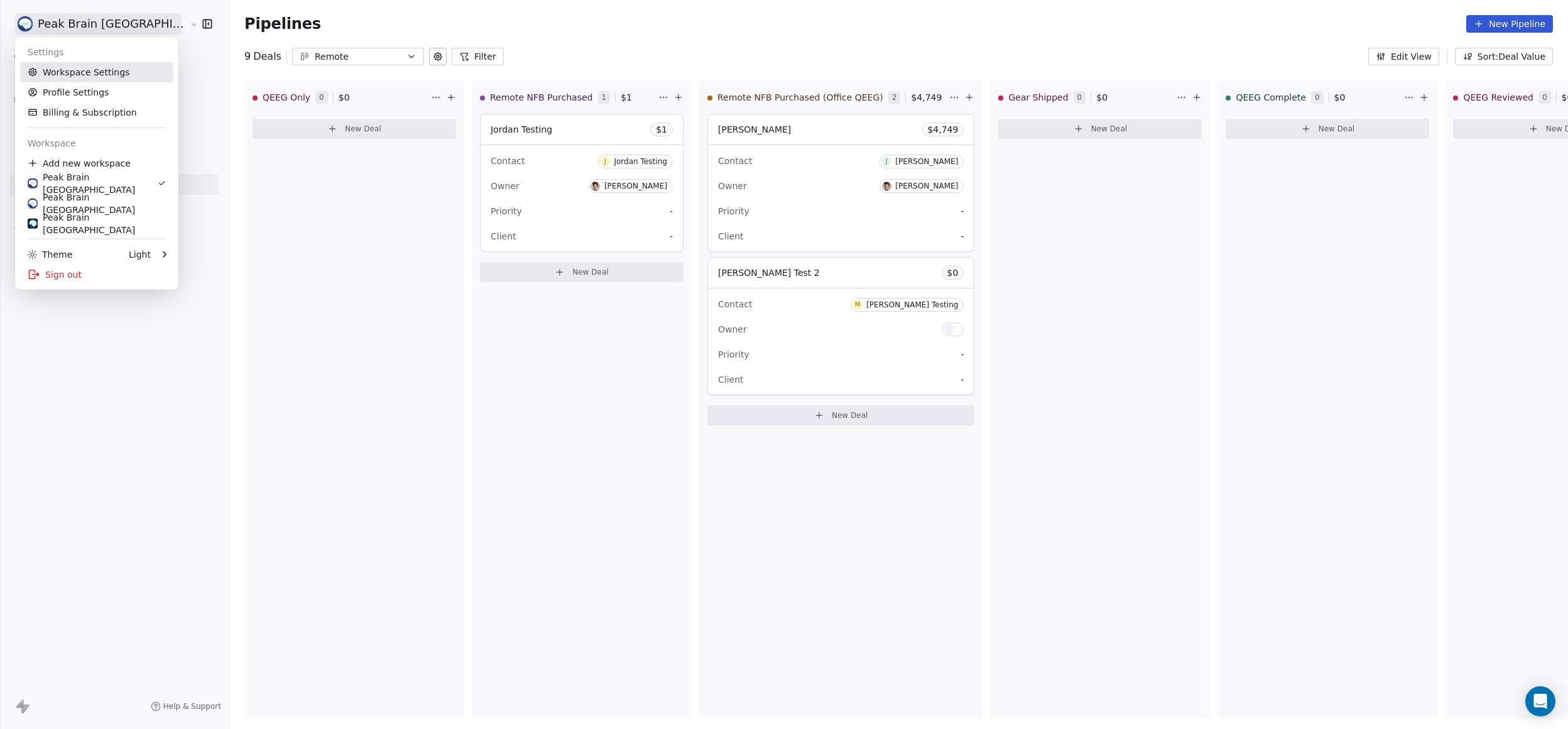
click at [80, 73] on link "Workspace Settings" at bounding box center [97, 72] width 153 height 20
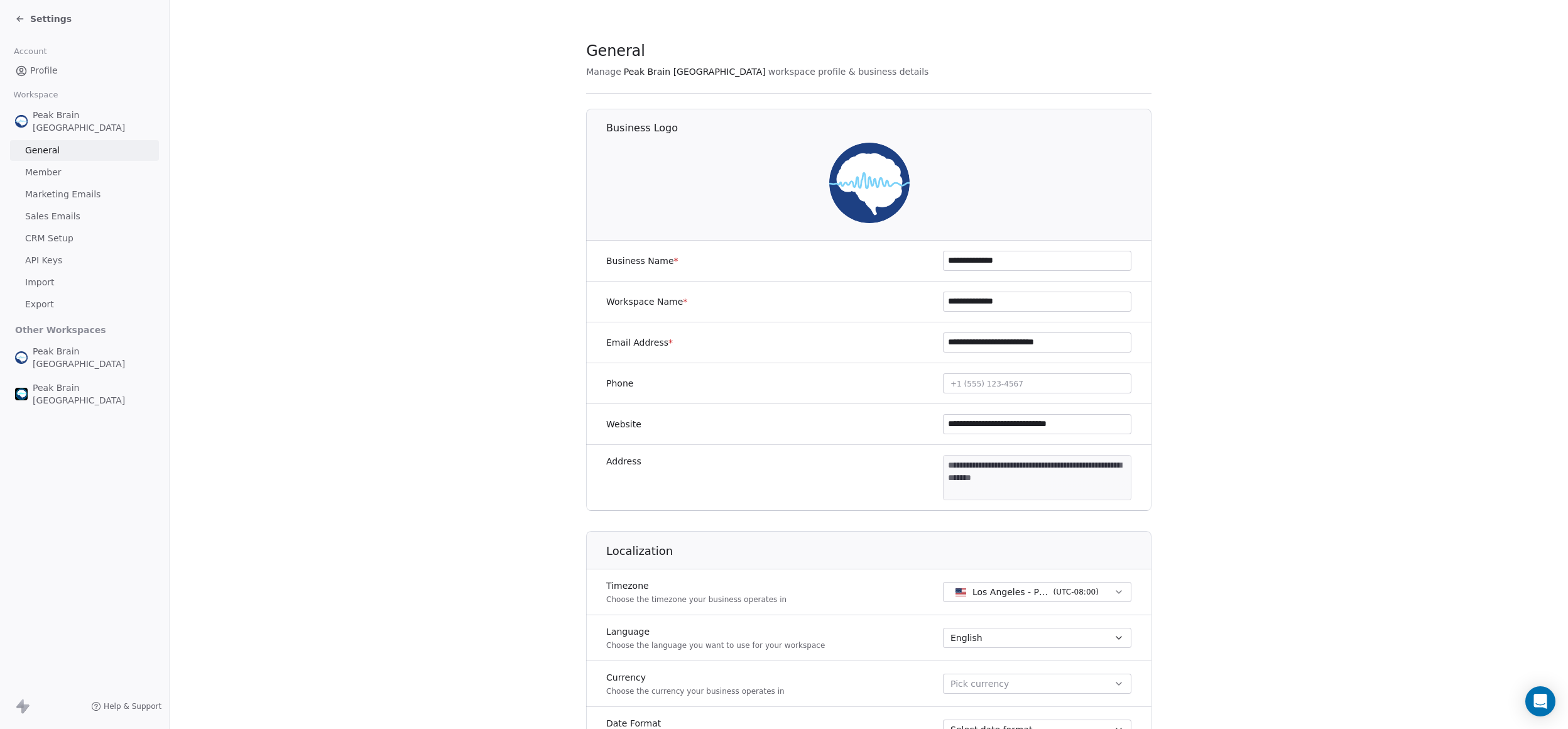
click at [63, 232] on span "CRM Setup" at bounding box center [49, 238] width 48 height 14
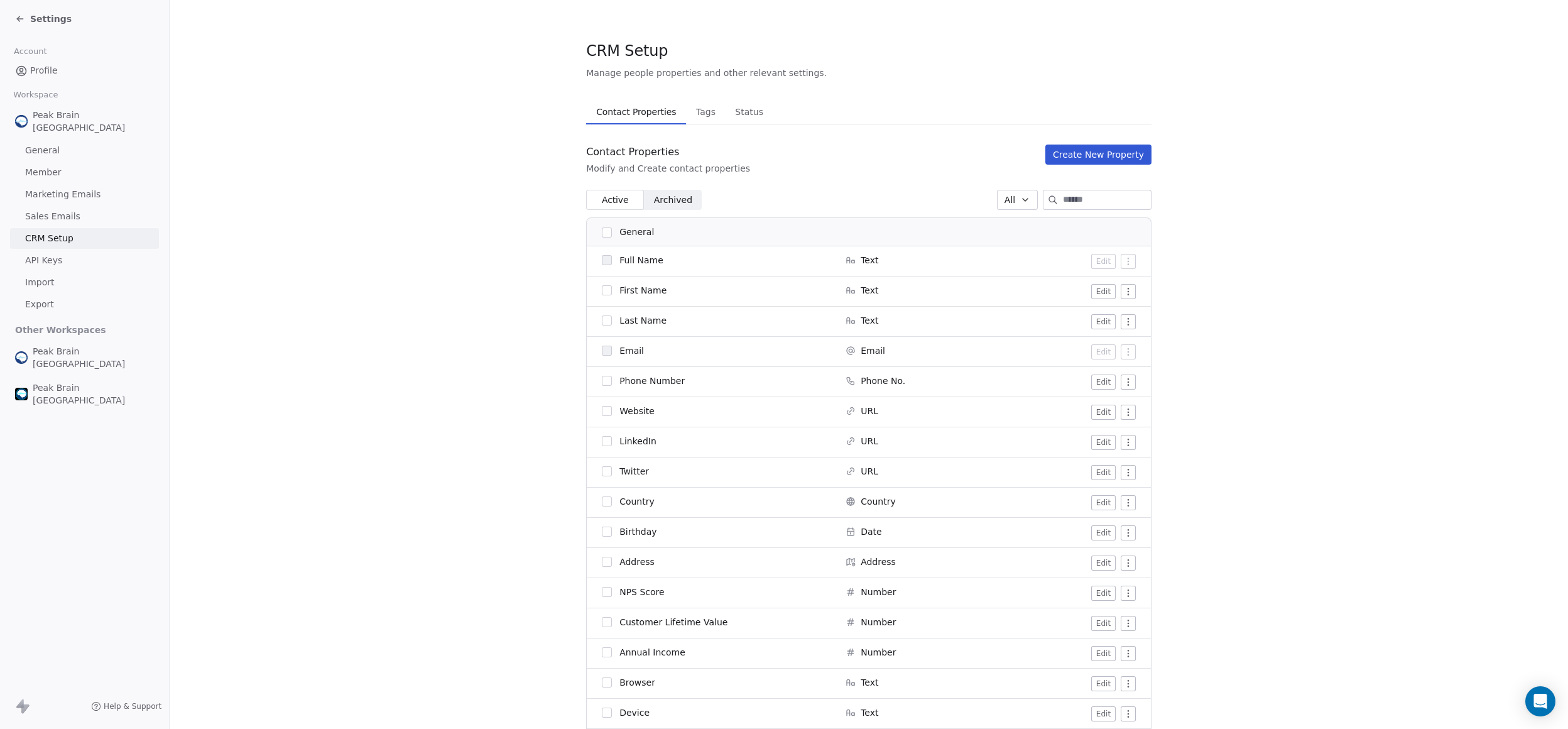
click at [1084, 157] on button "Create New Property" at bounding box center [1098, 154] width 106 height 20
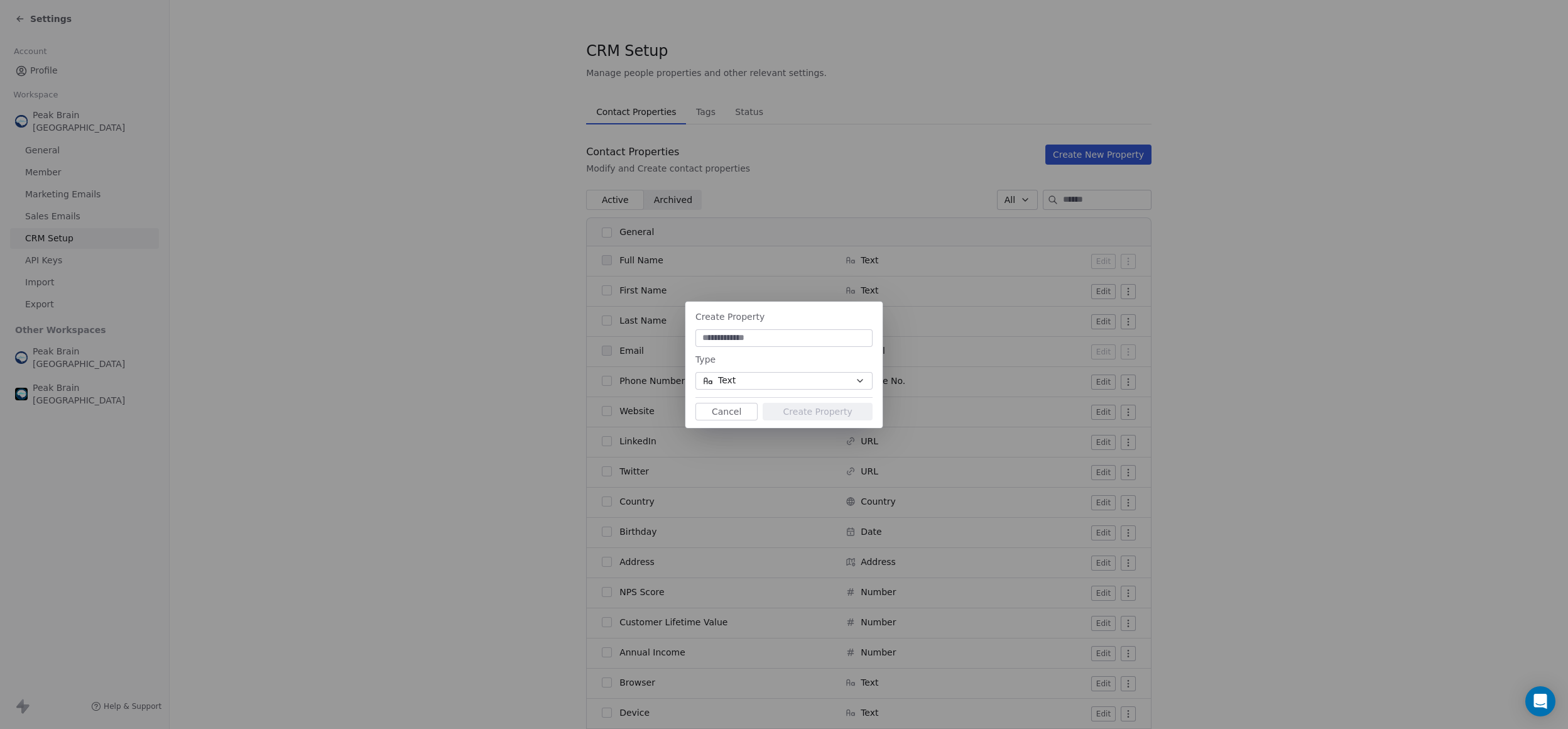
click at [837, 385] on button "Text" at bounding box center [784, 380] width 177 height 17
type input "****"
click at [795, 418] on div "No matching results found" at bounding box center [784, 444] width 176 height 53
click at [784, 380] on div "Create Property Type Text Cancel Create Property" at bounding box center [784, 365] width 1568 height 126
click at [784, 380] on button "Text" at bounding box center [784, 380] width 177 height 17
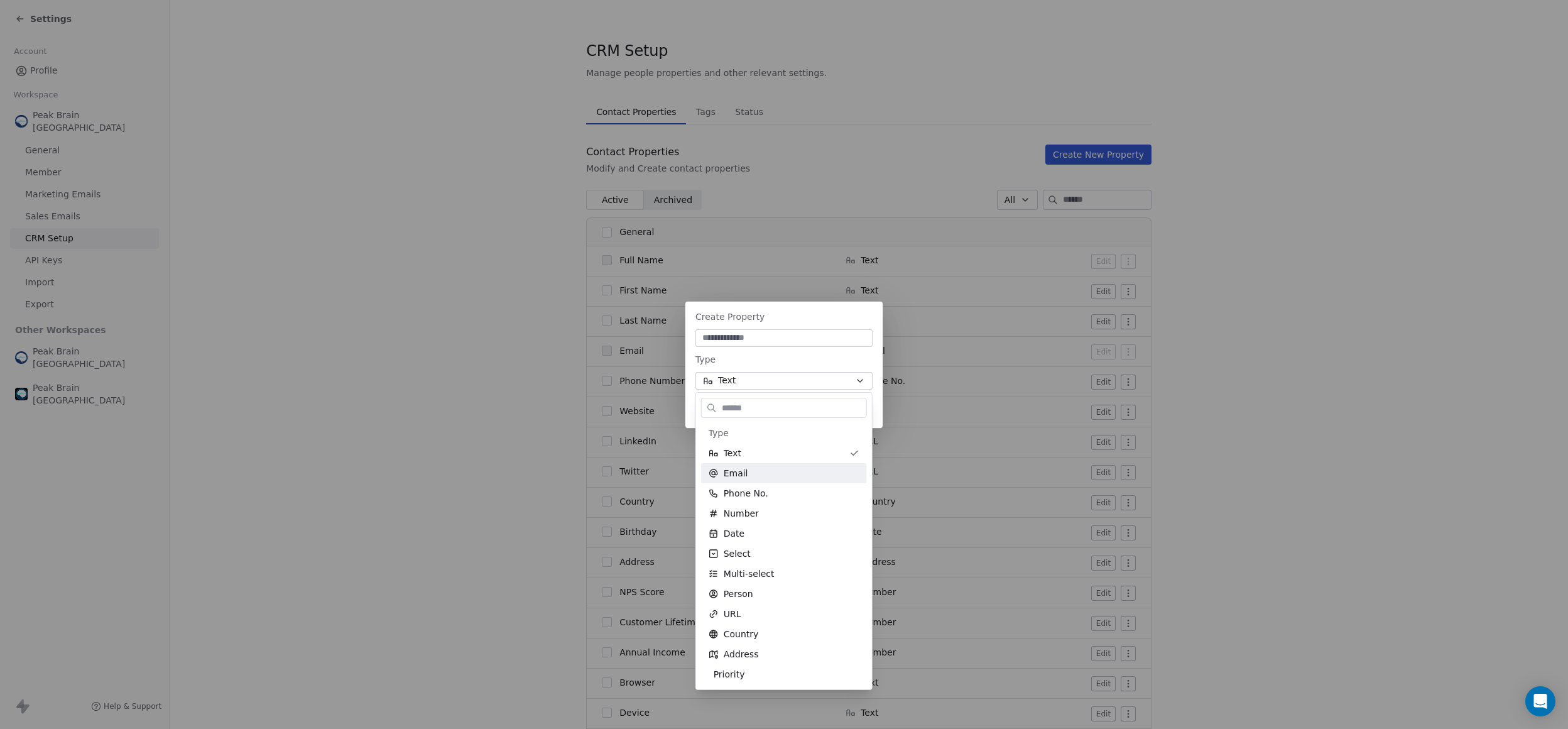
click at [763, 338] on div "Create Property Type Text Cancel Create Property" at bounding box center [784, 365] width 1568 height 126
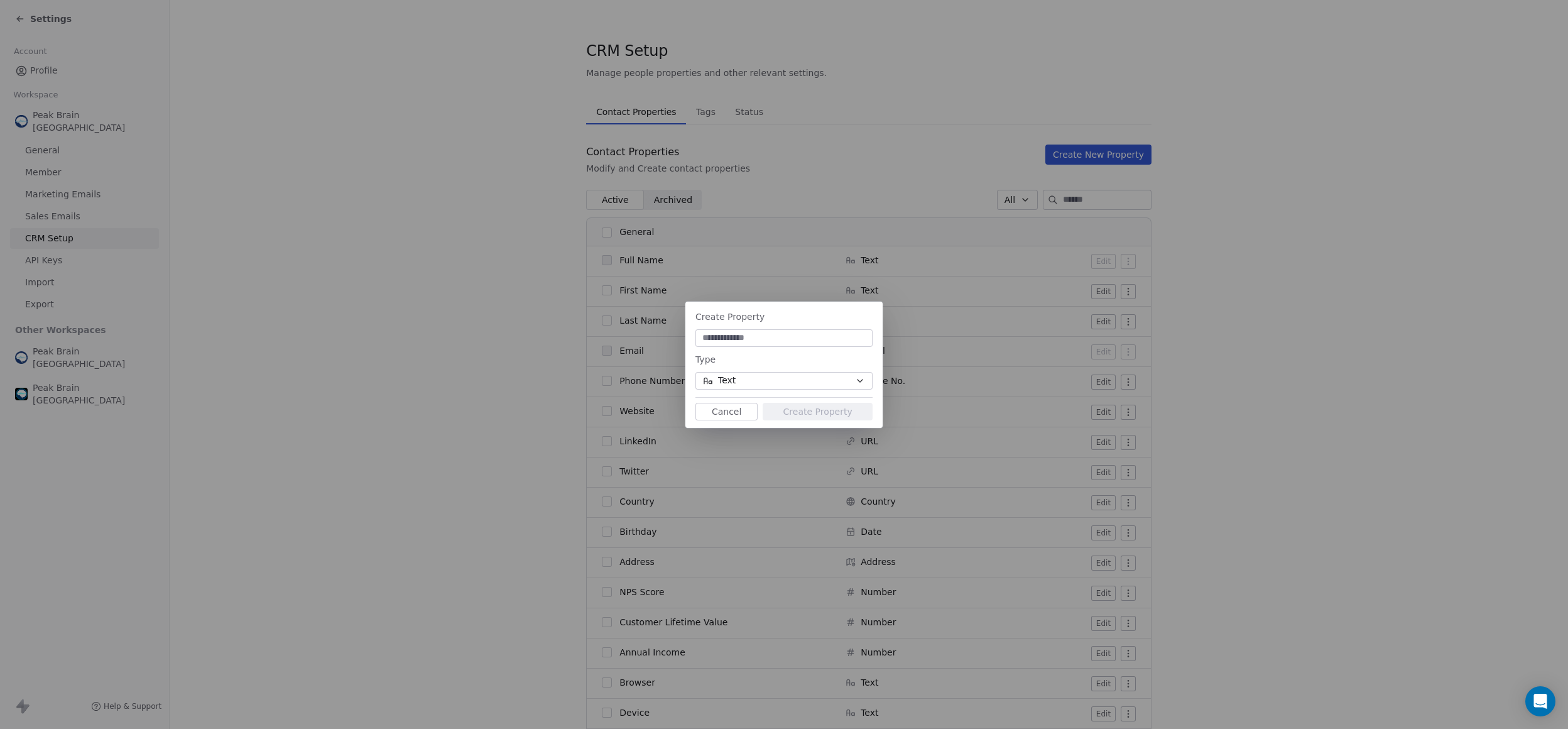
click at [763, 338] on input at bounding box center [784, 338] width 172 height 13
type input "**********"
click at [772, 385] on button "Text" at bounding box center [784, 380] width 177 height 17
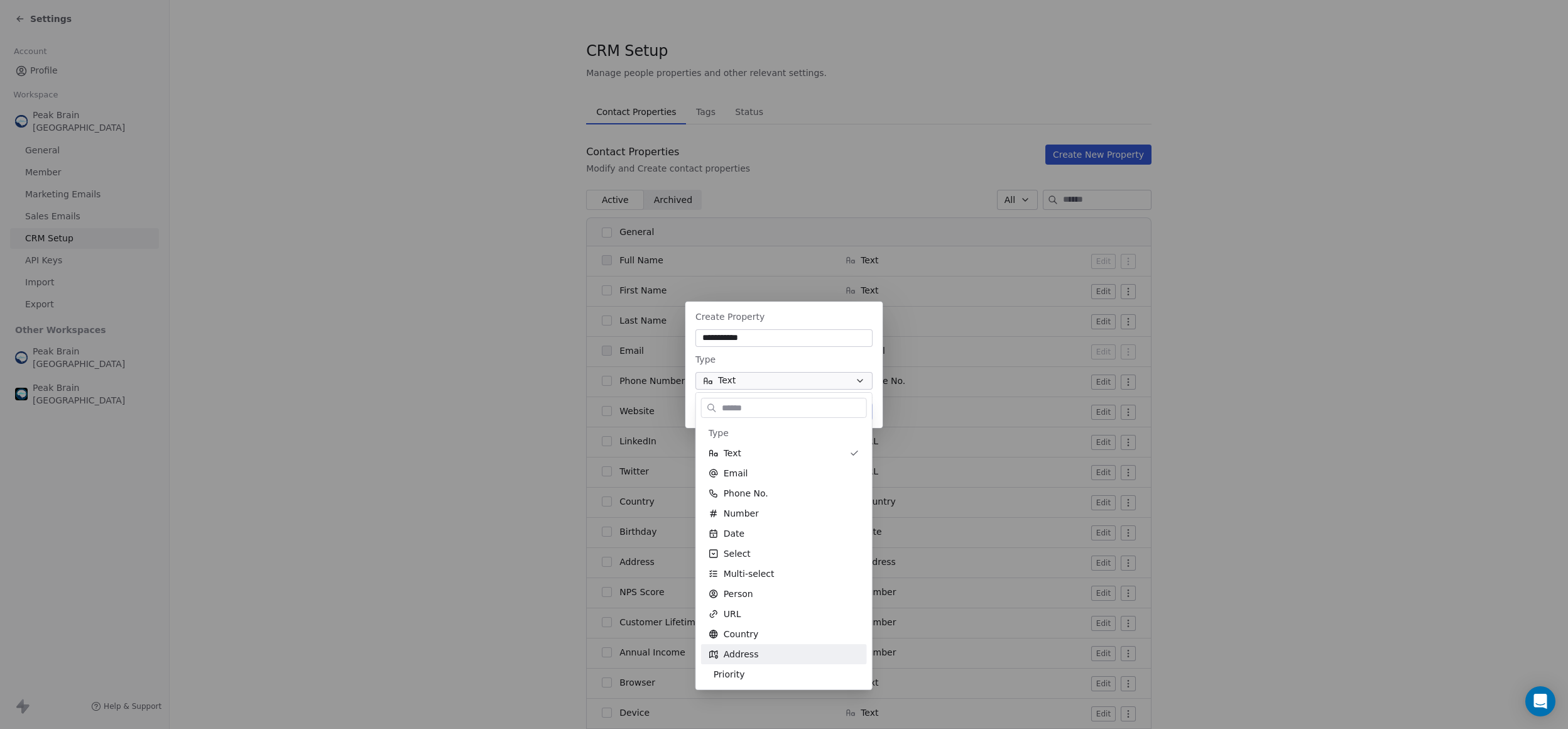
click at [439, 614] on div "**********" at bounding box center [784, 364] width 1568 height 729
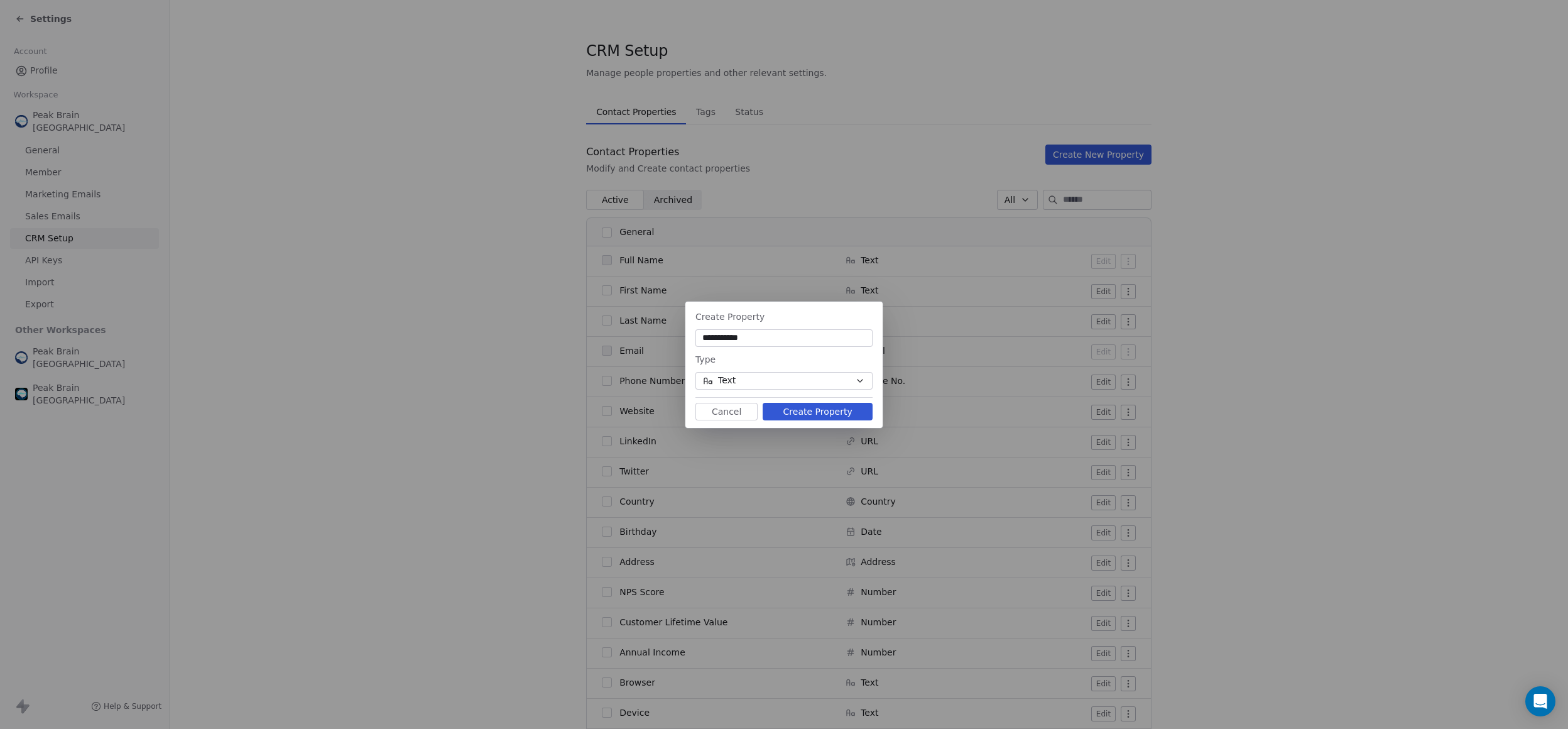
click at [439, 614] on div "**********" at bounding box center [784, 364] width 1568 height 729
click at [744, 405] on button "Cancel" at bounding box center [726, 411] width 62 height 17
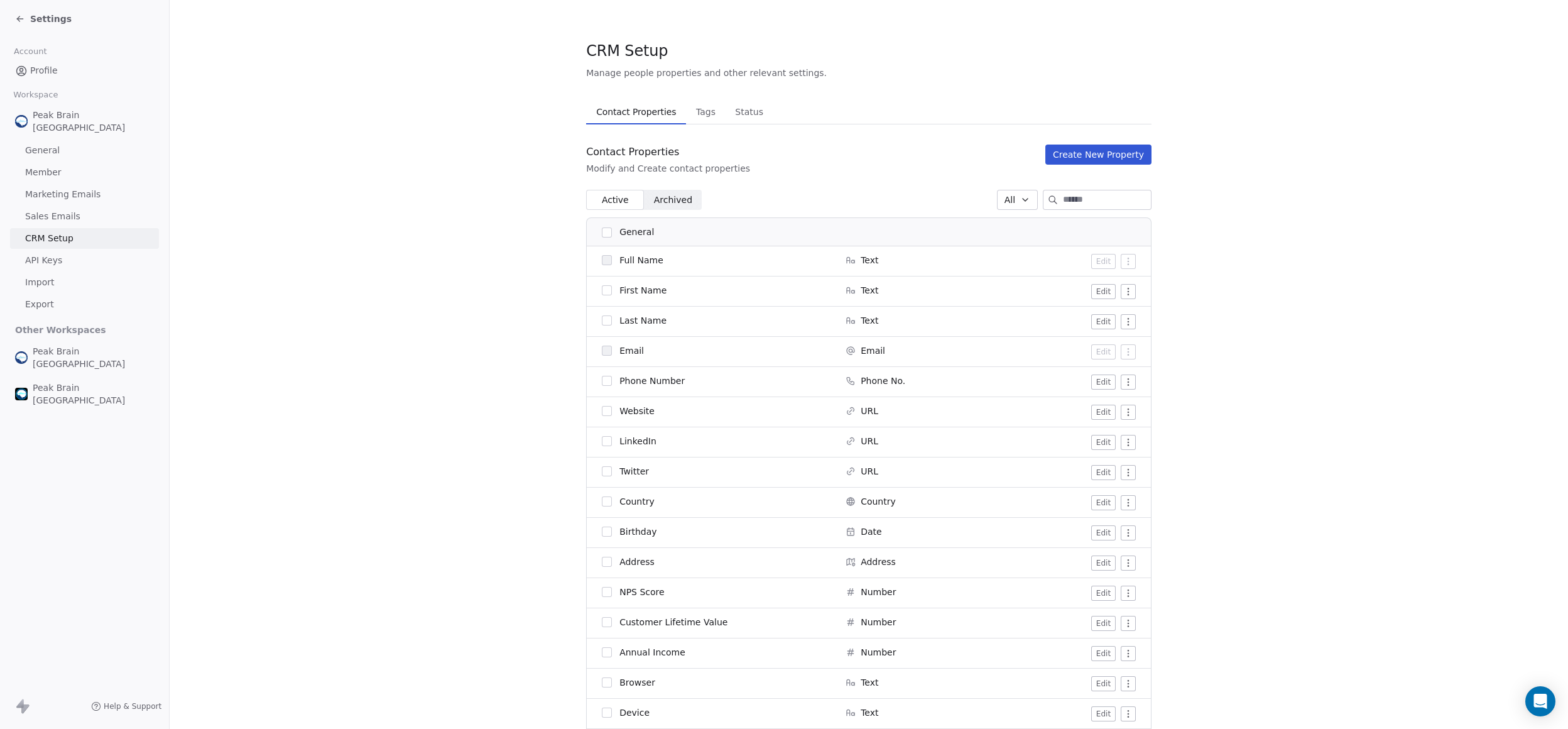
click at [59, 30] on div "Settings" at bounding box center [84, 19] width 169 height 38
click at [59, 18] on span "Settings" at bounding box center [51, 19] width 41 height 13
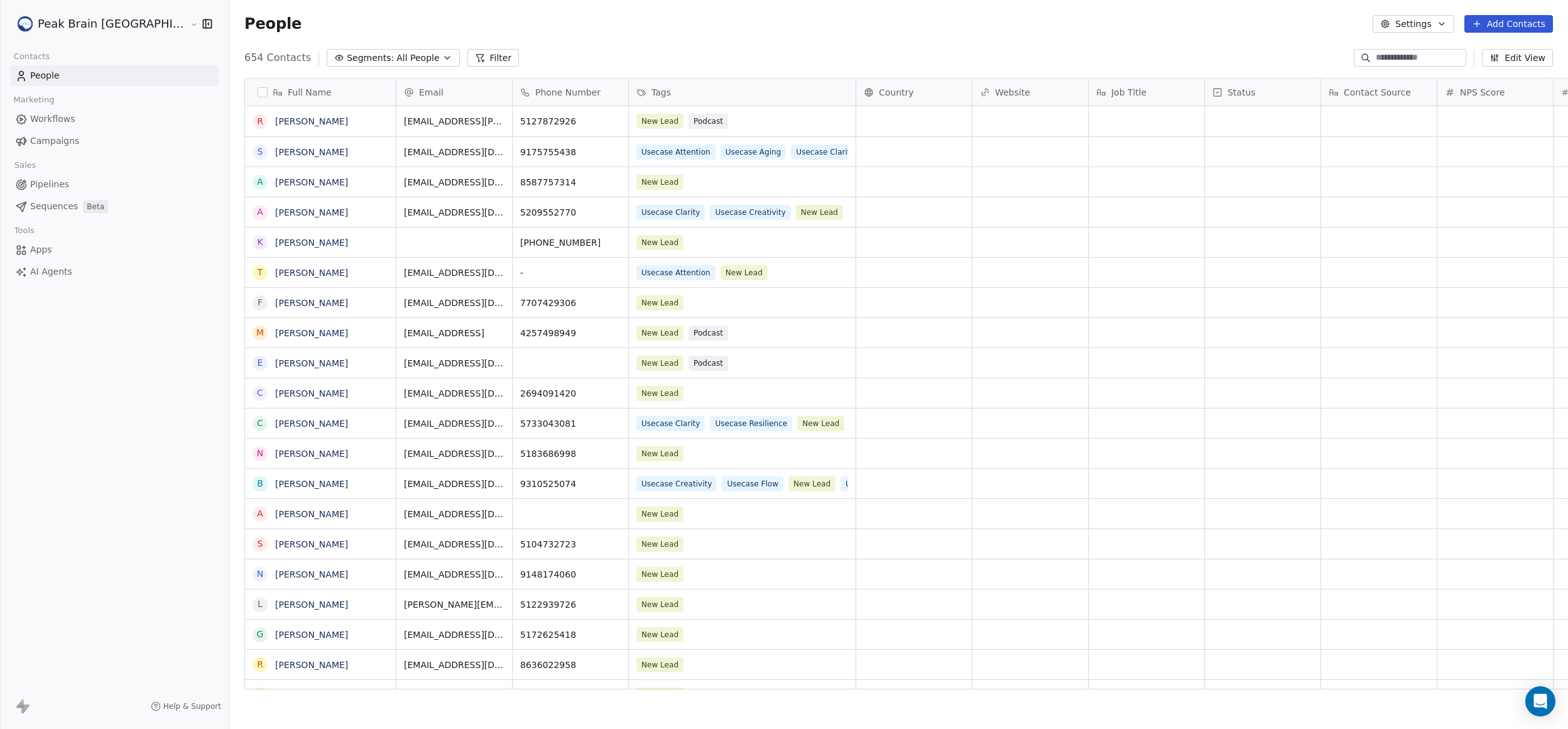
scroll to position [628, 1385]
click at [90, 179] on link "Pipelines" at bounding box center [115, 184] width 208 height 21
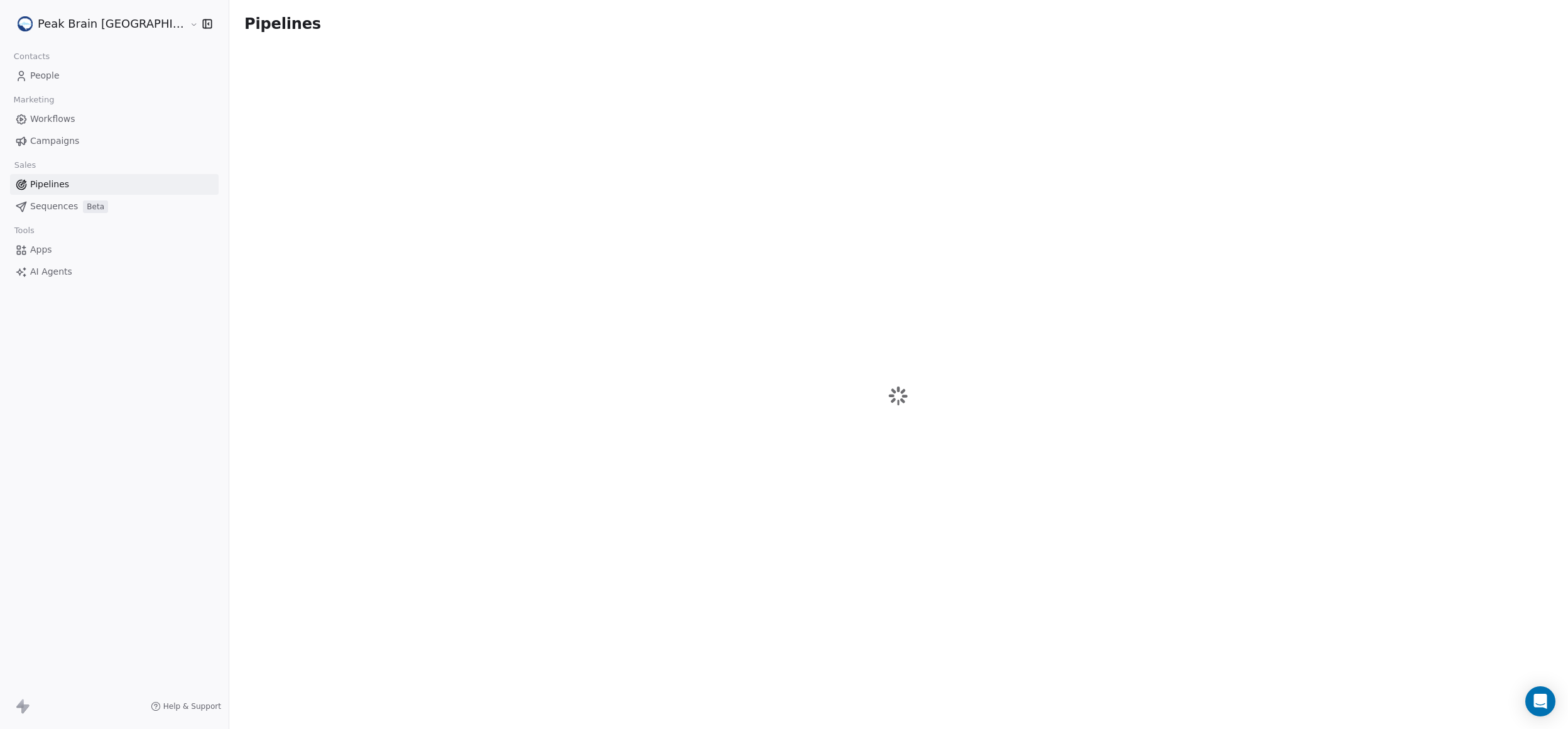
click at [80, 179] on link "Pipelines" at bounding box center [115, 184] width 208 height 21
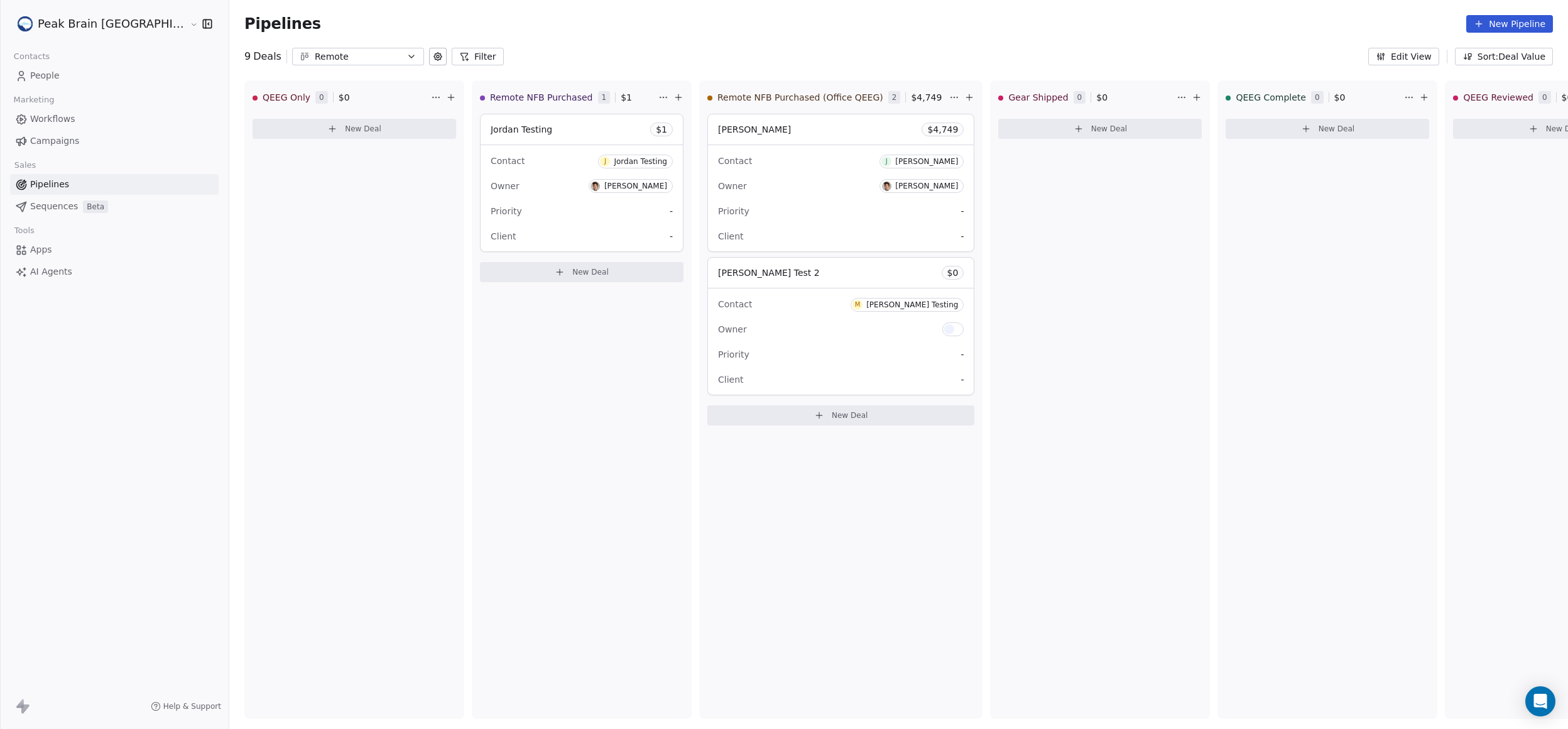
click at [1410, 55] on button "Edit View" at bounding box center [1404, 56] width 71 height 17
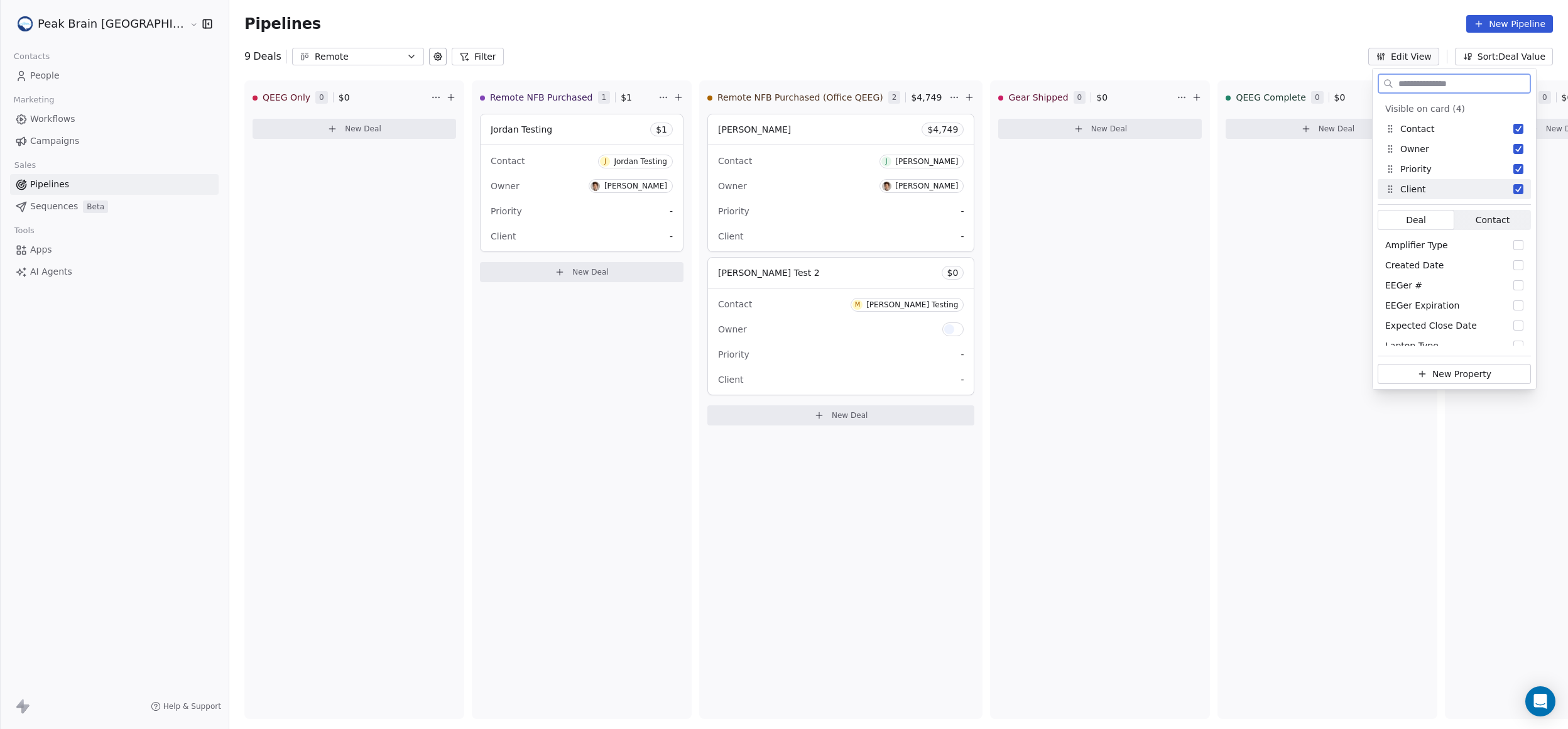
click at [1479, 219] on span "Contact" at bounding box center [1492, 220] width 34 height 14
